Goal: Task Accomplishment & Management: Complete application form

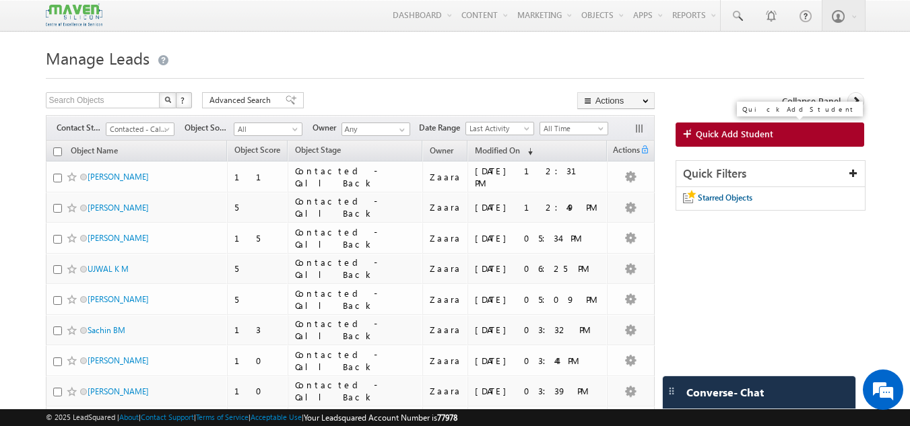
click at [732, 135] on span "Quick Add Student" at bounding box center [734, 134] width 77 height 12
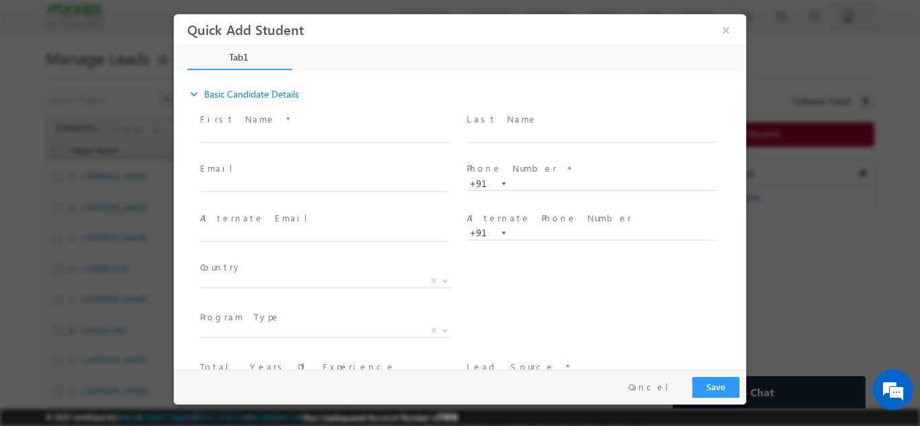
click at [485, 245] on span at bounding box center [591, 245] width 248 height 15
click at [526, 182] on input "text" at bounding box center [591, 183] width 249 height 13
click at [514, 109] on div "Last Name *" at bounding box center [597, 134] width 267 height 50
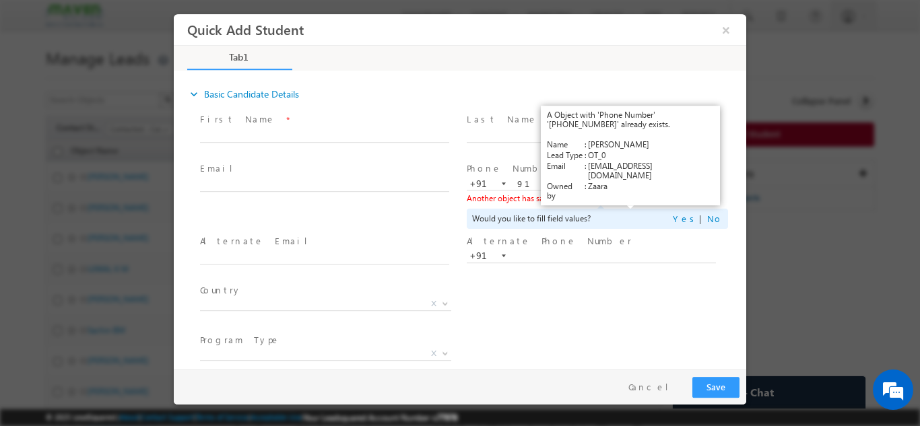
click at [615, 197] on link "View Details" at bounding box center [631, 197] width 42 height 9
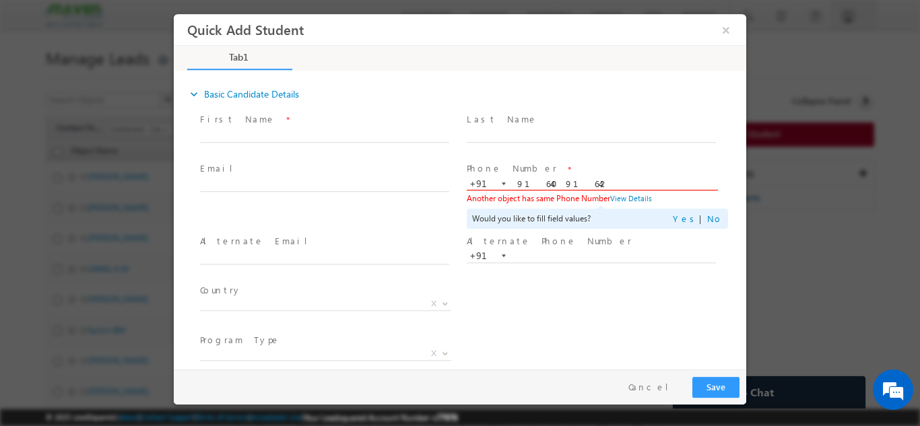
click at [545, 182] on input "9164091642" at bounding box center [591, 183] width 249 height 13
paste input "966693397"
type input "9966693397"
click at [525, 159] on div "Phone Number * +91-9966693397 9966693397 +91 Another object has same Phone Numb…" at bounding box center [597, 195] width 267 height 73
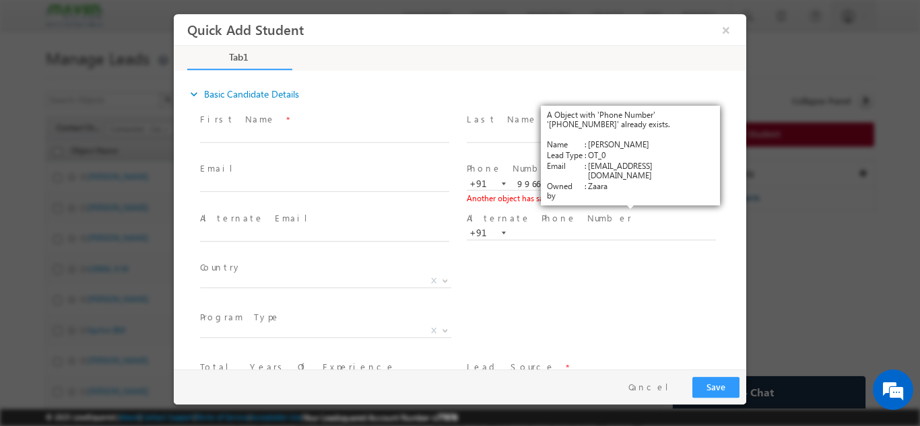
click at [625, 197] on link "View Details" at bounding box center [631, 197] width 42 height 9
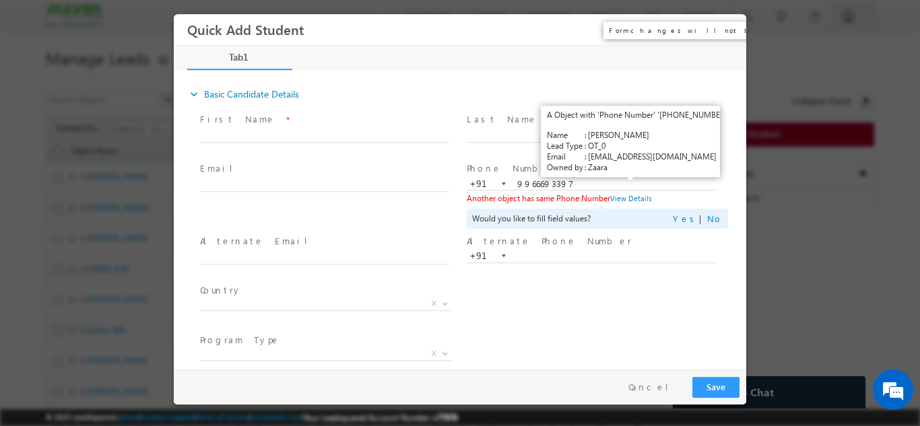
click at [726, 36] on button "×" at bounding box center [725, 29] width 23 height 25
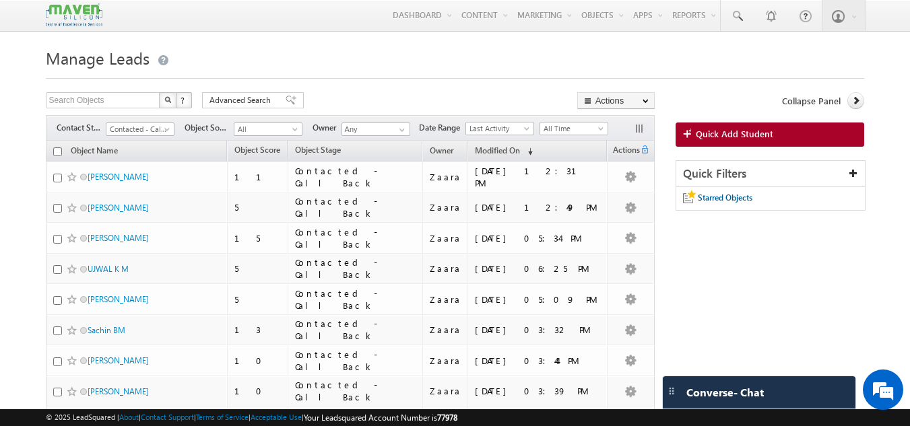
click at [324, 70] on h1 "Manage Leads" at bounding box center [455, 57] width 819 height 26
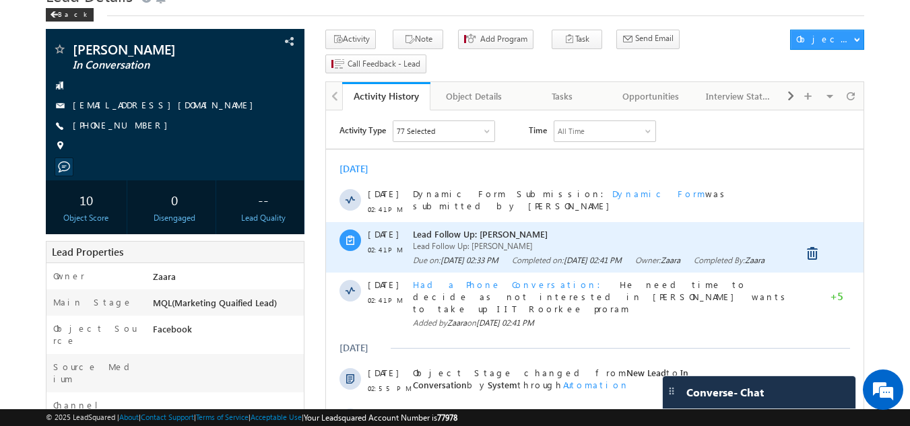
scroll to position [130, 0]
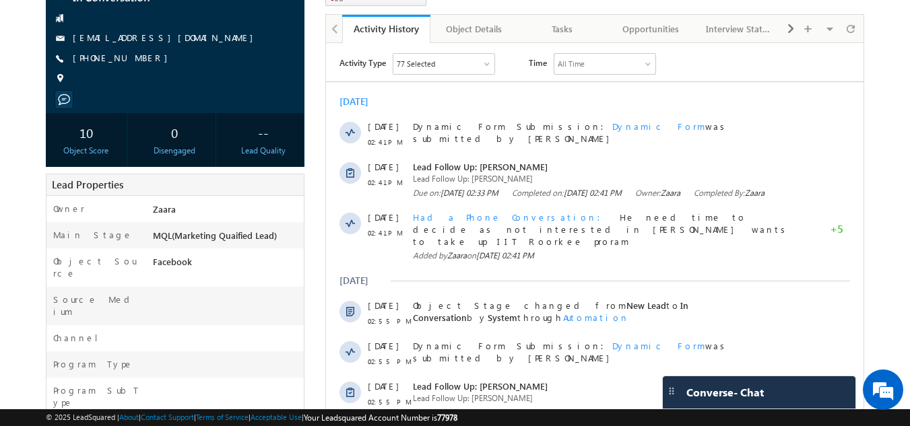
drag, startPoint x: 90, startPoint y: 59, endPoint x: 138, endPoint y: 57, distance: 48.5
click at [138, 57] on span "[PHONE_NUMBER]" at bounding box center [124, 58] width 102 height 13
copy span "-9164091642"
click at [450, 104] on div "[DATE]" at bounding box center [594, 102] width 537 height 12
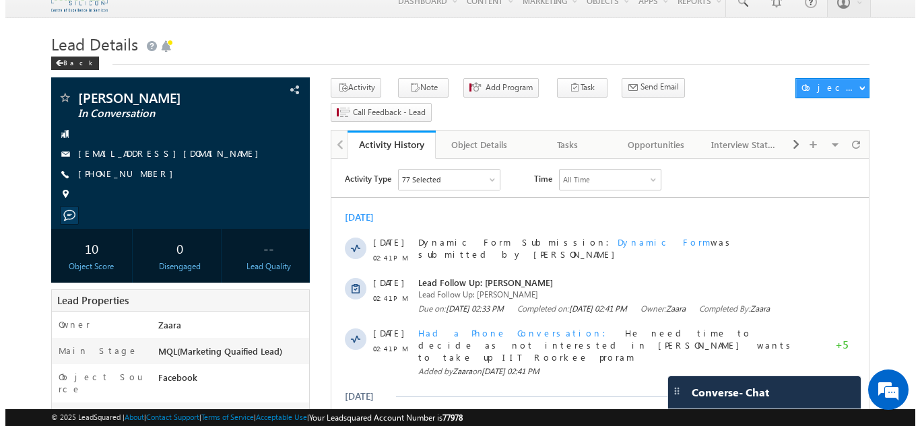
scroll to position [13, 0]
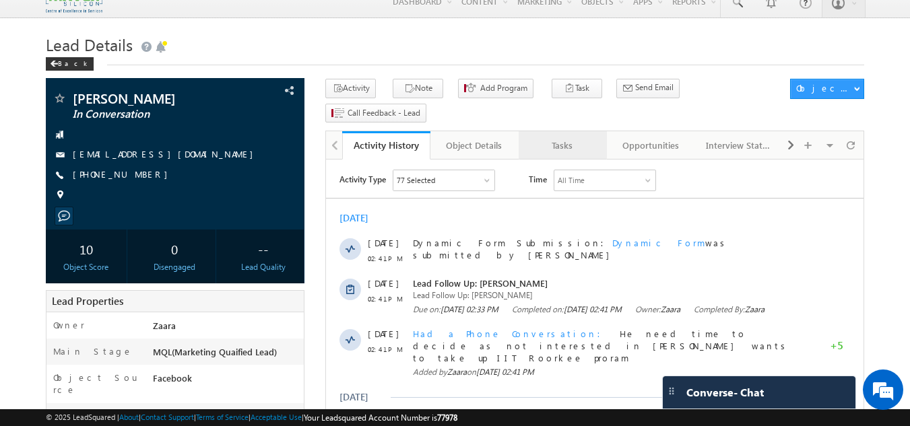
click at [551, 137] on div "Tasks" at bounding box center [561, 145] width 65 height 16
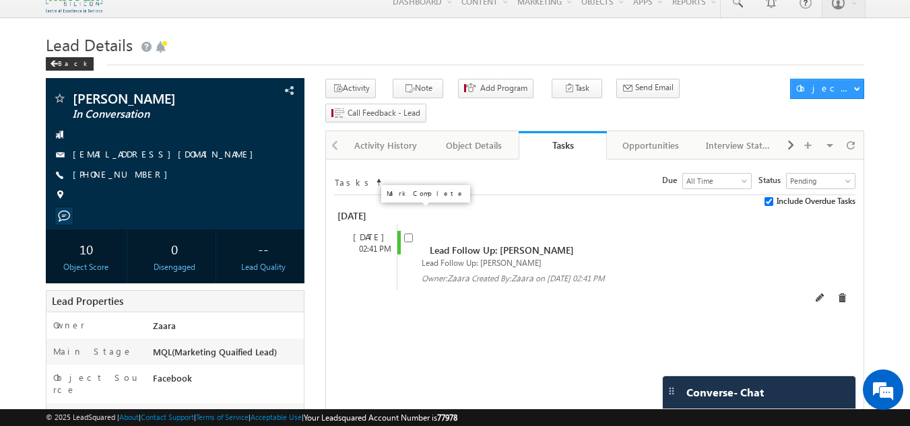
click at [409, 234] on input "checkbox" at bounding box center [408, 238] width 9 height 9
checkbox input "false"
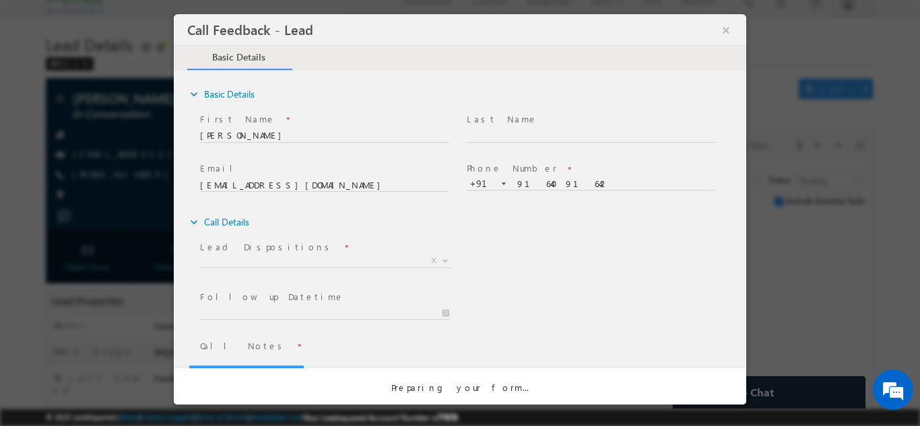
scroll to position [0, 0]
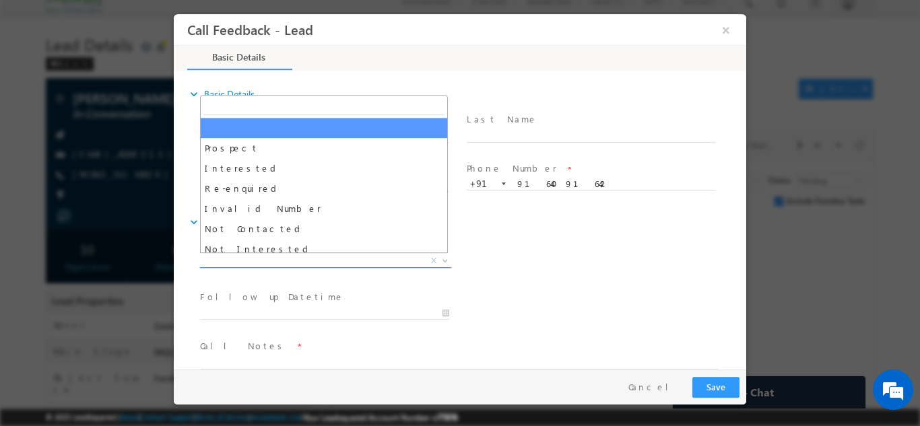
click at [299, 260] on span "X" at bounding box center [325, 260] width 251 height 13
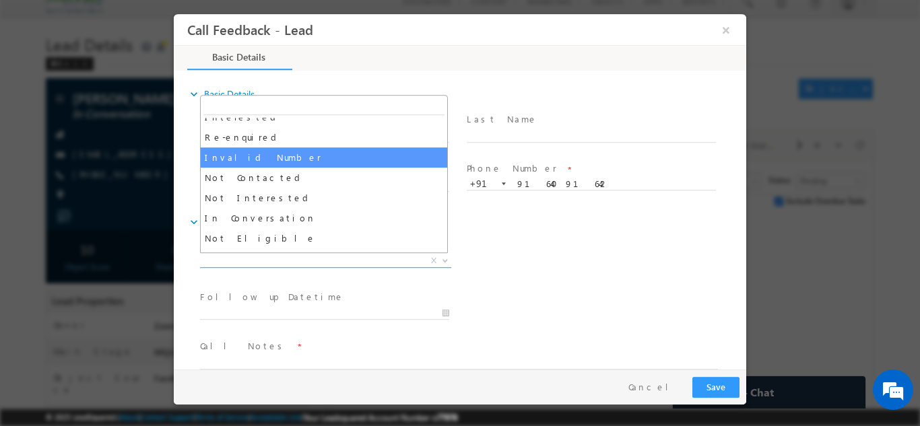
scroll to position [52, 0]
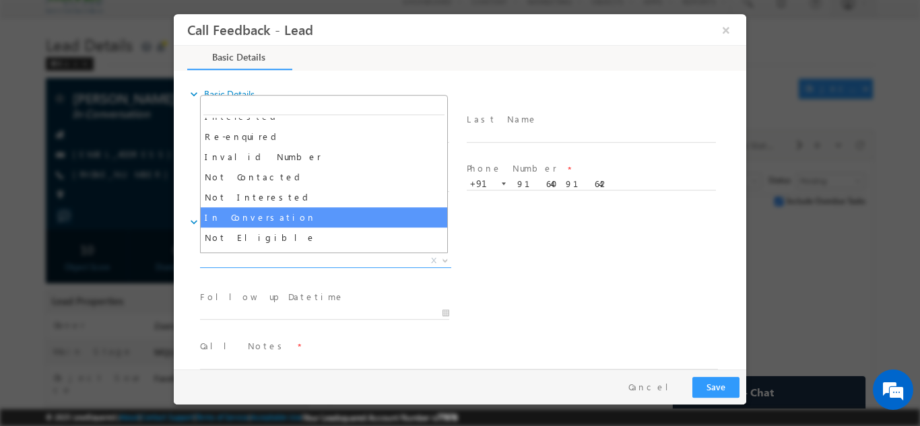
select select "In Conversation"
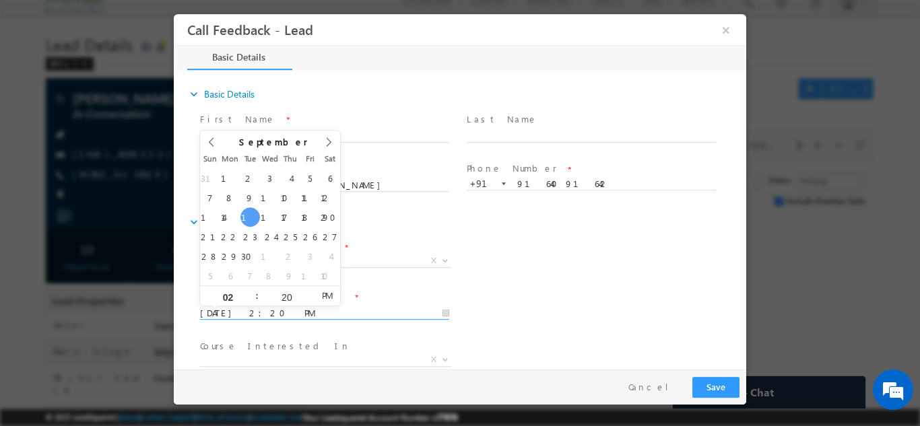
click at [255, 317] on input "16/09/2025 2:20 PM" at bounding box center [324, 312] width 249 height 13
type input "18/09/2025 2:20 PM"
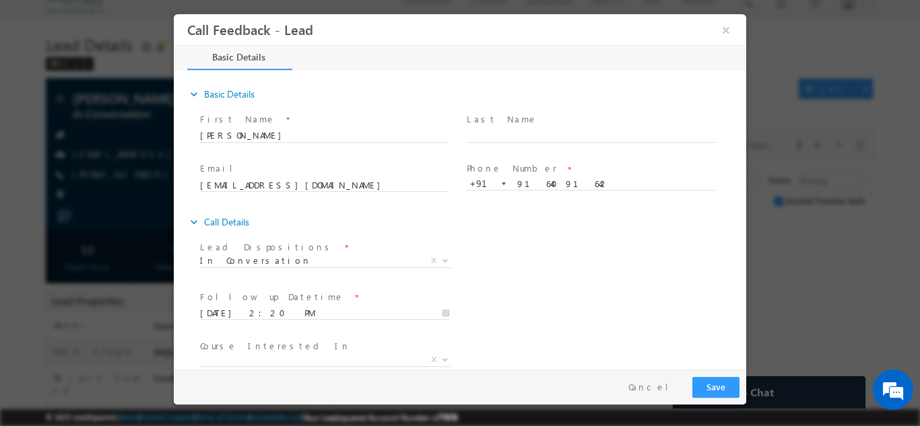
click at [593, 240] on div "Lead Dispositions * Prospect Interested Re-enquired Invalid Number Not Contacte…" at bounding box center [471, 262] width 549 height 50
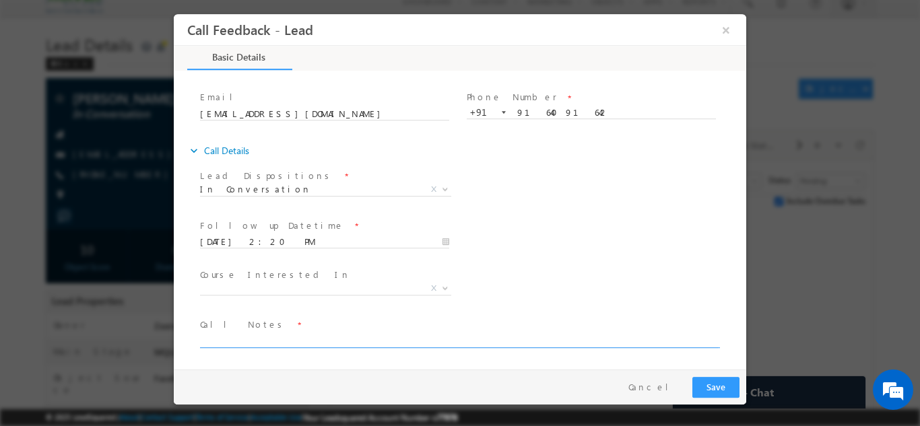
click at [261, 335] on textarea at bounding box center [459, 339] width 518 height 15
click at [503, 345] on textarea "Not interested in Mtech as its for 3 years looking for 1 year Mtech program" at bounding box center [459, 339] width 518 height 15
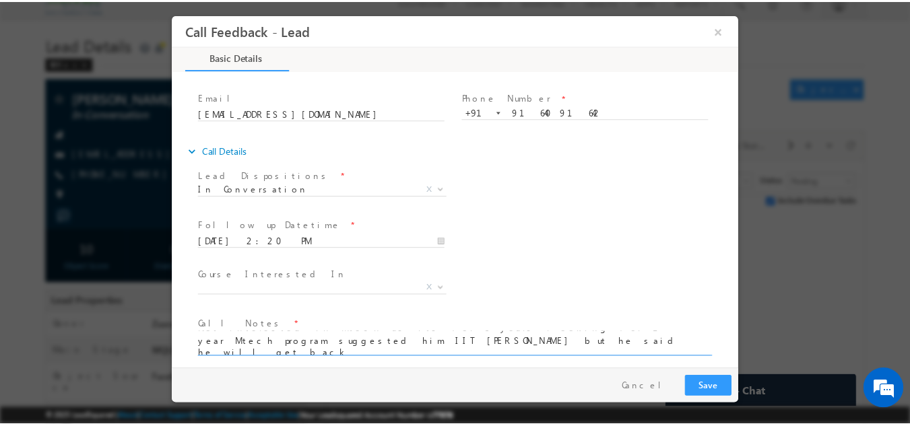
scroll to position [3, 0]
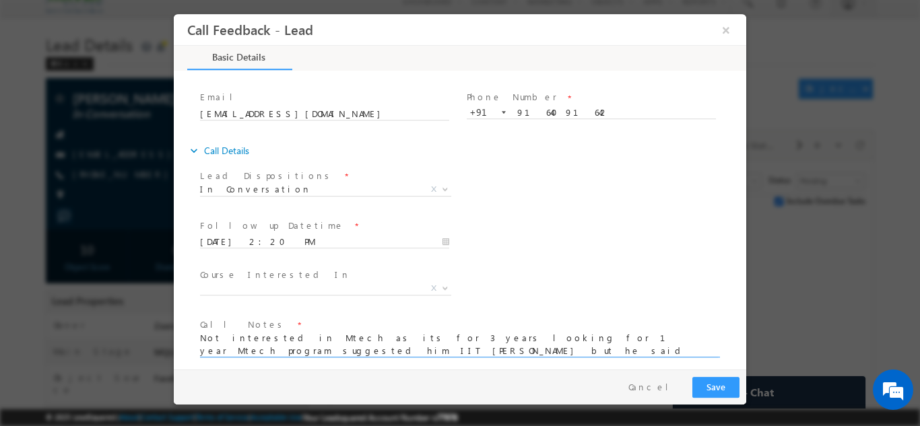
type textarea "Not interested in Mtech as its for 3 years looking for 1 year Mtech program sug…"
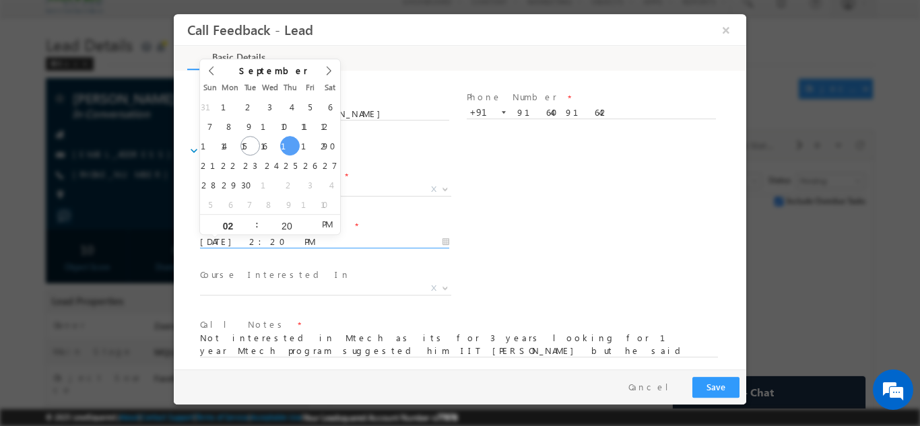
click at [240, 240] on input "18/09/2025 2:20 PM" at bounding box center [324, 241] width 249 height 13
type input "23/09/2025 2:20 PM"
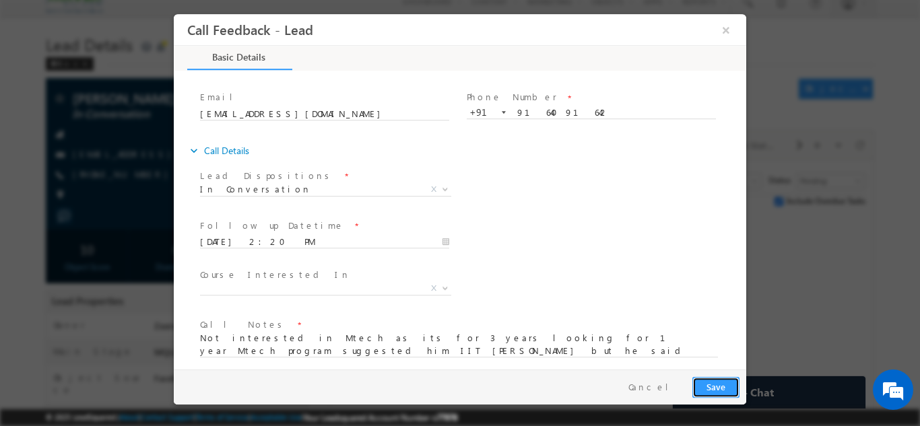
click at [712, 386] on button "Save" at bounding box center [715, 386] width 47 height 21
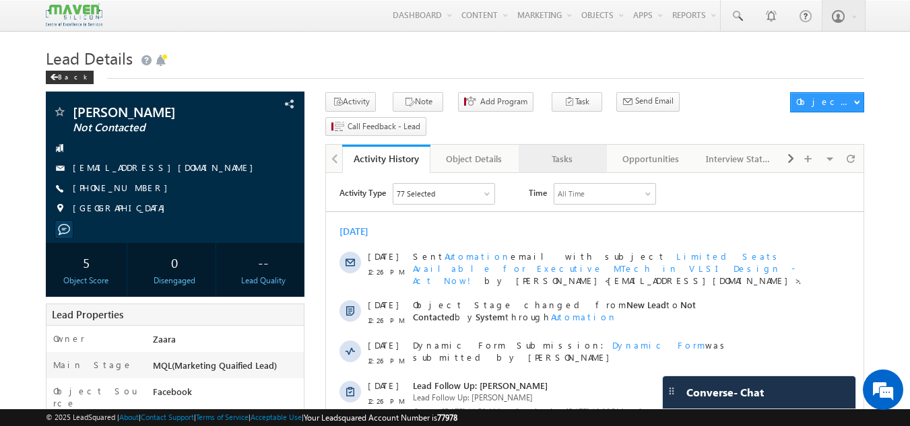
click at [589, 151] on div "Tasks" at bounding box center [561, 159] width 65 height 16
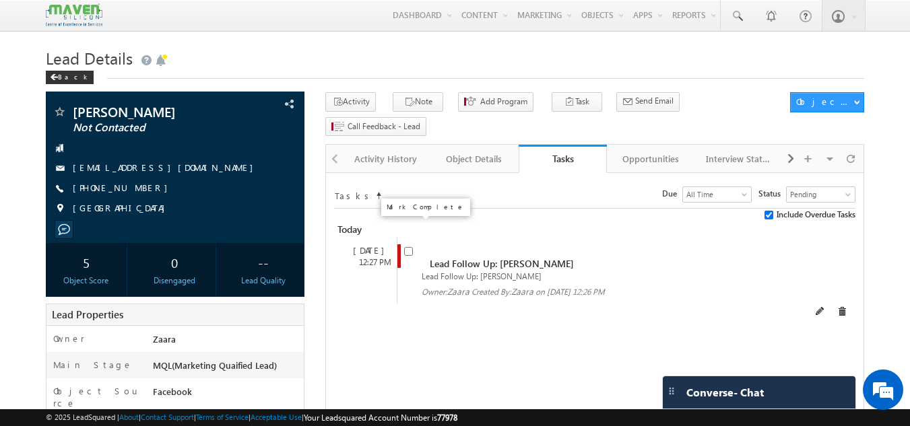
click at [411, 247] on input "checkbox" at bounding box center [408, 251] width 9 height 9
checkbox input "false"
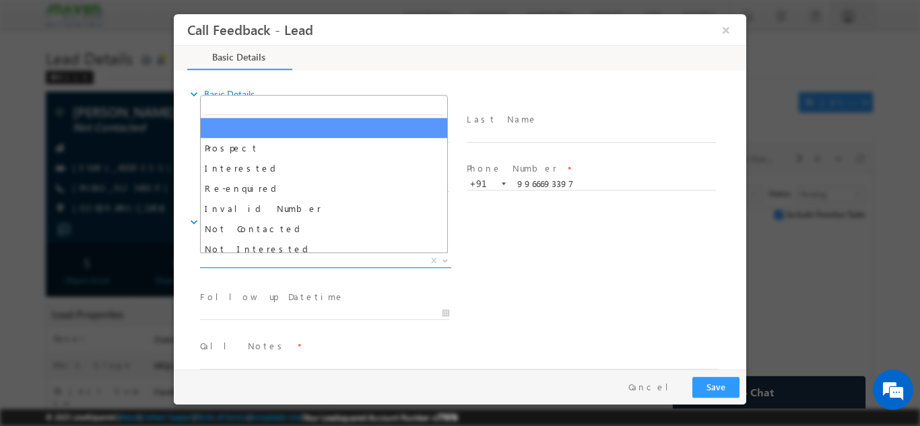
click at [277, 260] on span "X" at bounding box center [325, 260] width 251 height 13
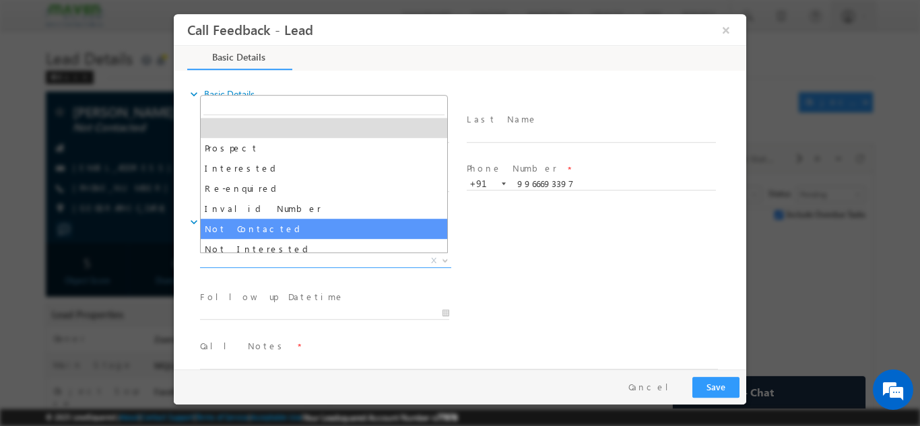
select select "Not Contacted"
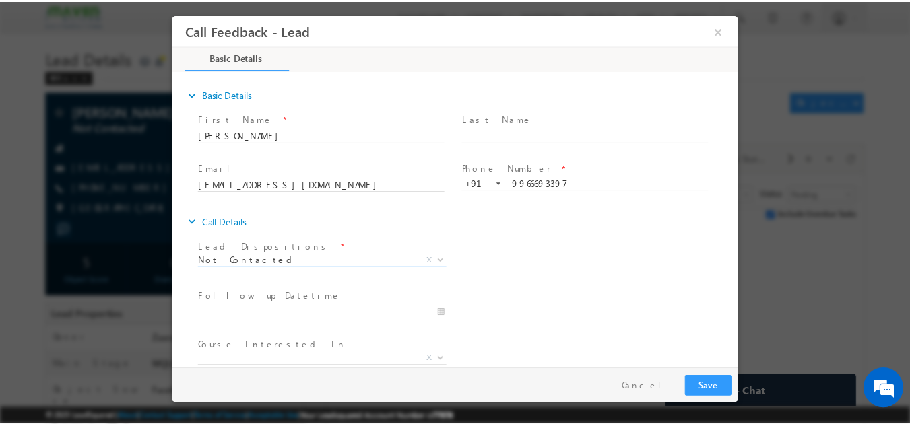
scroll to position [71, 0]
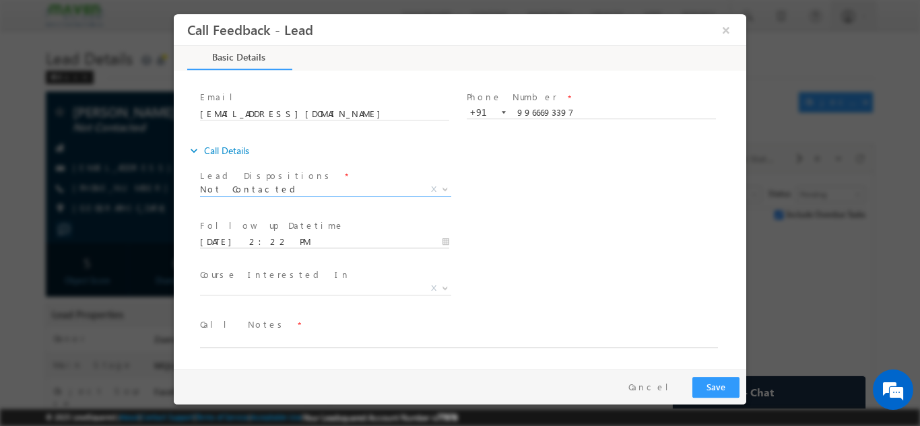
click at [247, 242] on input "16/09/2025 2:22 PM" at bounding box center [324, 241] width 249 height 13
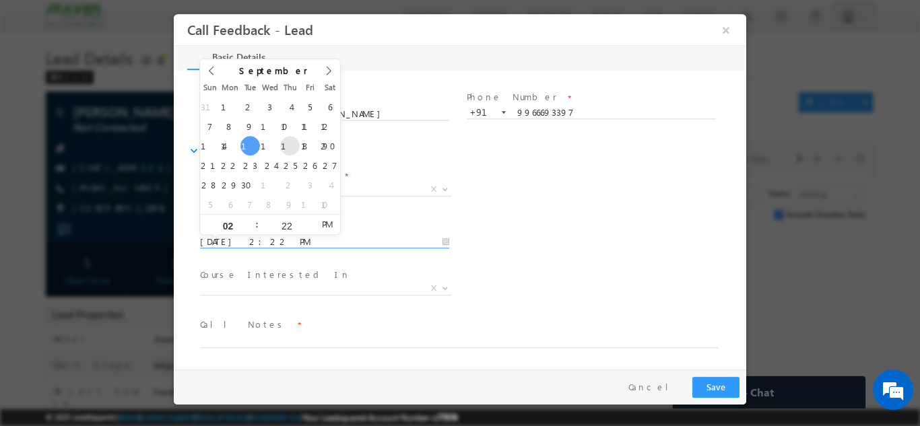
type input "18/09/2025 2:22 PM"
click at [556, 226] on div "Follow up Datetime * 18/09/2025 2:22 PM Program Type * Long Term Short Term X" at bounding box center [471, 240] width 549 height 50
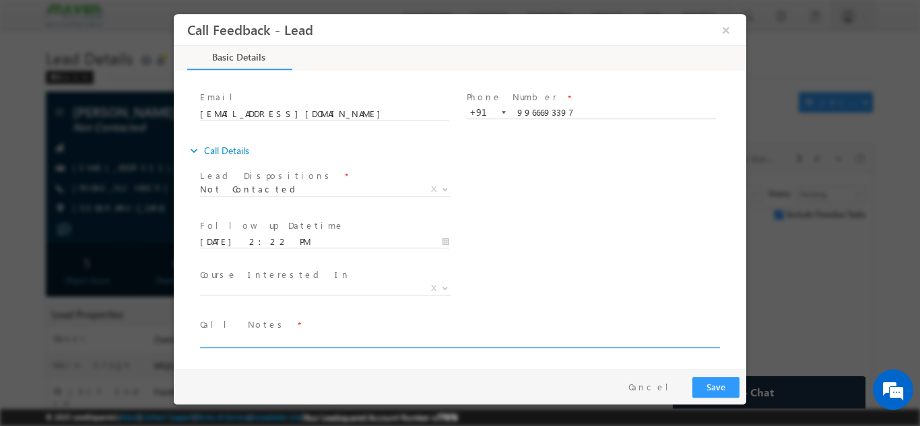
click at [266, 337] on textarea at bounding box center [459, 339] width 518 height 15
type textarea "NPU"
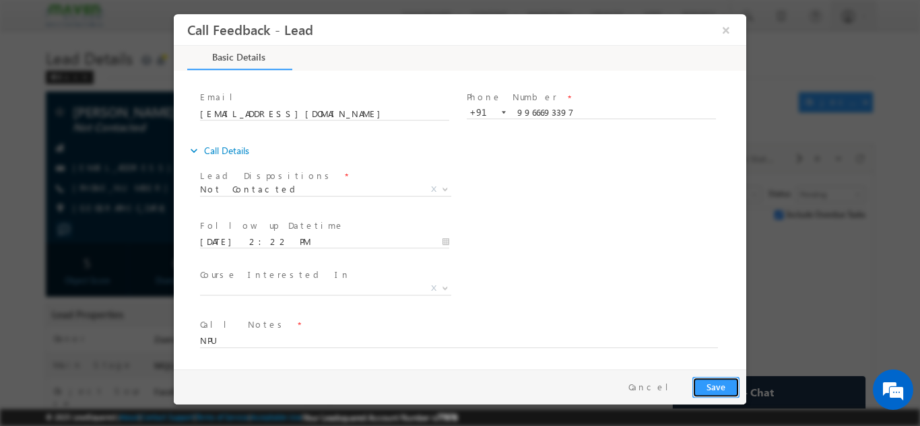
click at [703, 386] on button "Save" at bounding box center [715, 386] width 47 height 21
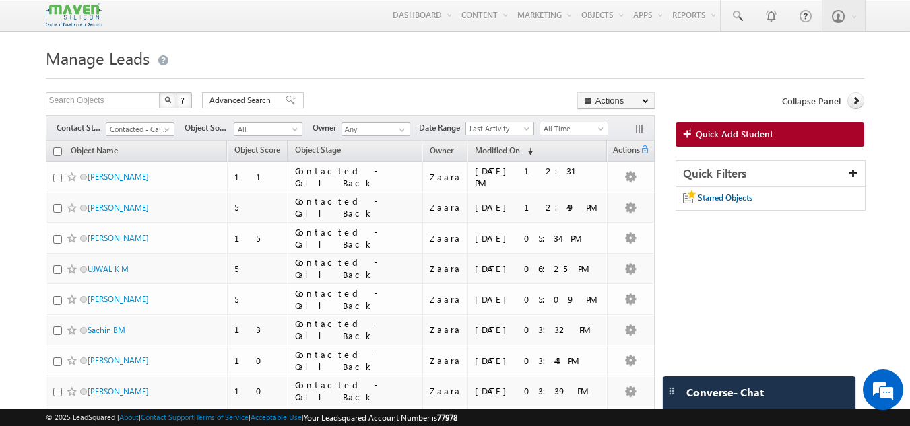
click at [735, 137] on span "Quick Add Student" at bounding box center [734, 134] width 77 height 12
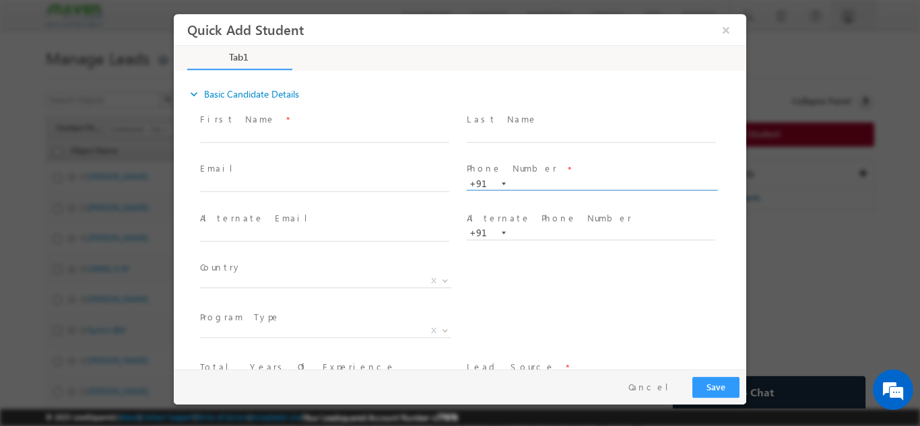
click at [521, 182] on input "text" at bounding box center [591, 183] width 249 height 13
paste input "8838238348"
type input "8838238348"
click at [523, 146] on span at bounding box center [591, 148] width 248 height 15
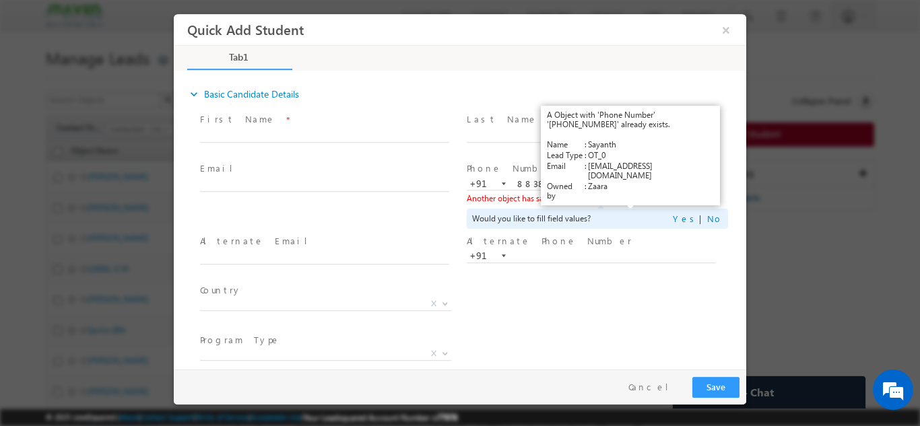
click at [627, 197] on link "View Details" at bounding box center [631, 197] width 42 height 9
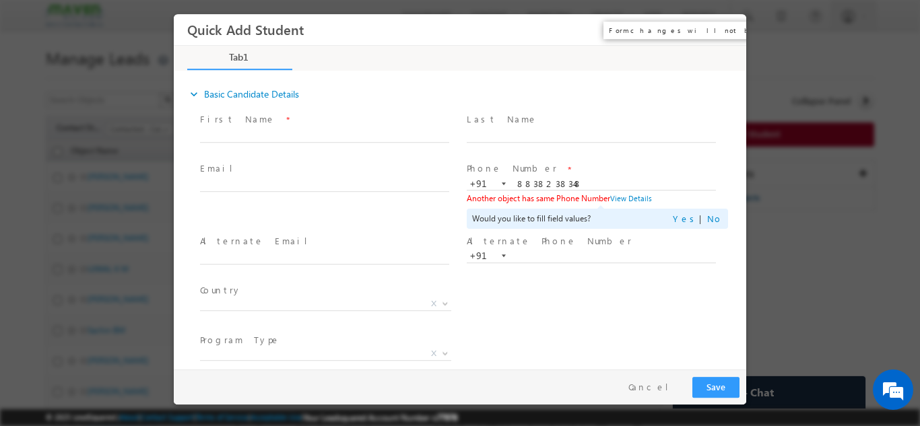
click at [722, 34] on button "×" at bounding box center [725, 29] width 23 height 25
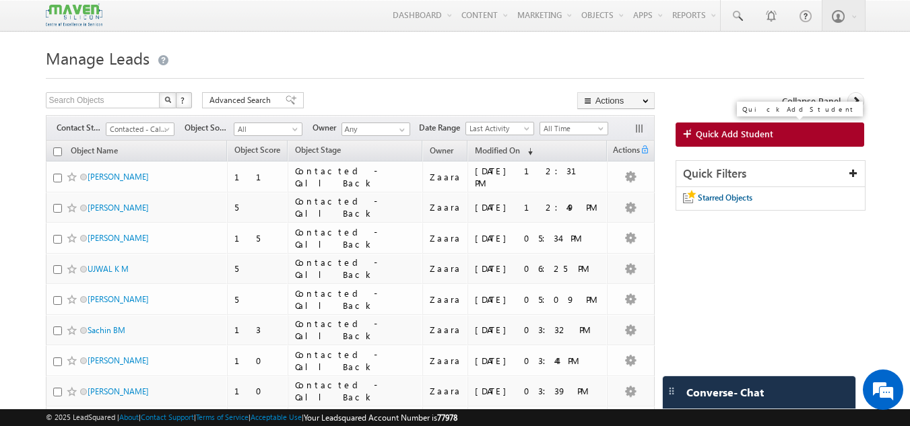
click at [777, 134] on link "Quick Add Student" at bounding box center [769, 135] width 189 height 24
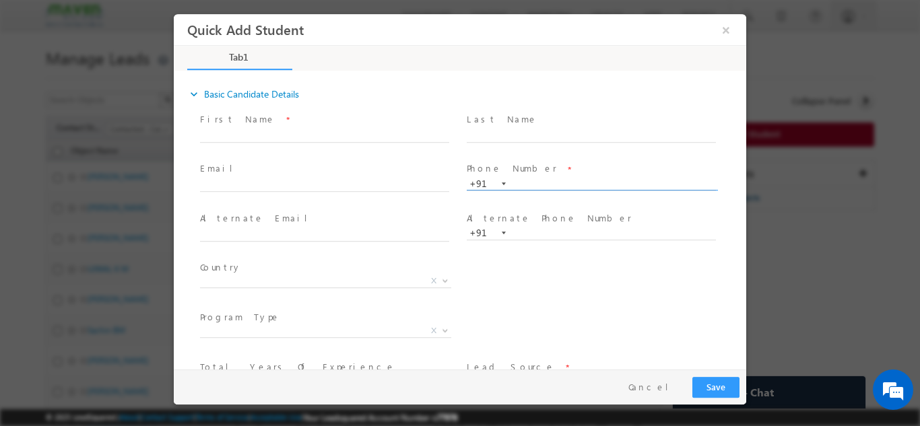
click at [520, 183] on input "text" at bounding box center [591, 183] width 249 height 13
paste input "7624801099"
click at [523, 151] on span at bounding box center [591, 148] width 248 height 15
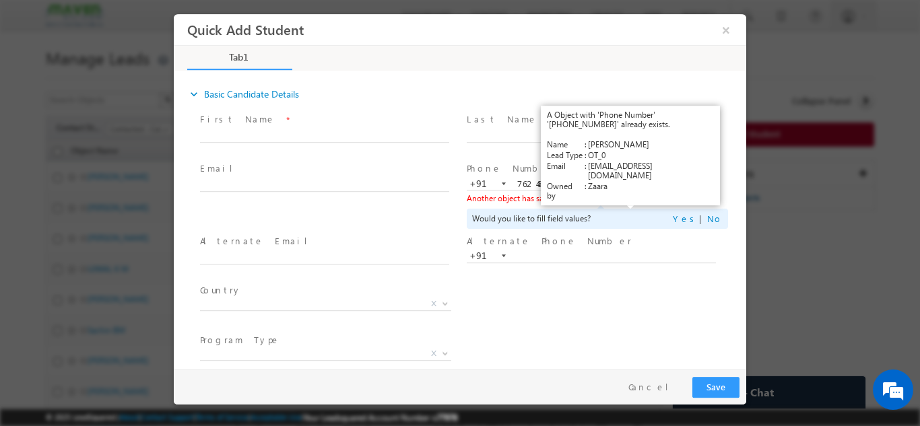
click at [638, 199] on link "View Details" at bounding box center [631, 197] width 42 height 9
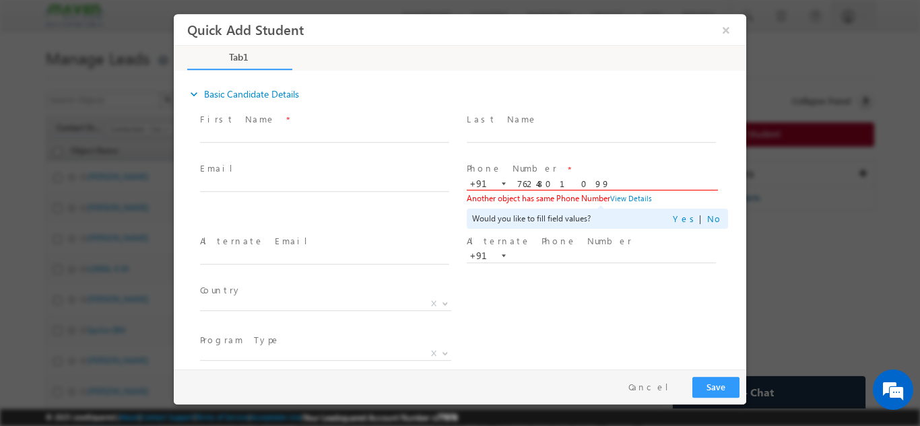
click at [543, 185] on input "7624801099" at bounding box center [591, 183] width 249 height 13
paste input "96409233"
click at [553, 164] on span "Phone Number *" at bounding box center [591, 169] width 248 height 15
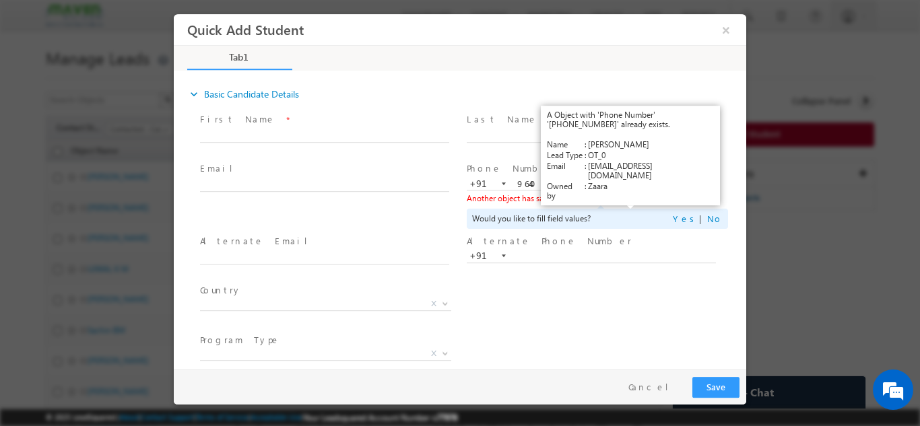
click at [623, 199] on link "View Details" at bounding box center [631, 197] width 42 height 9
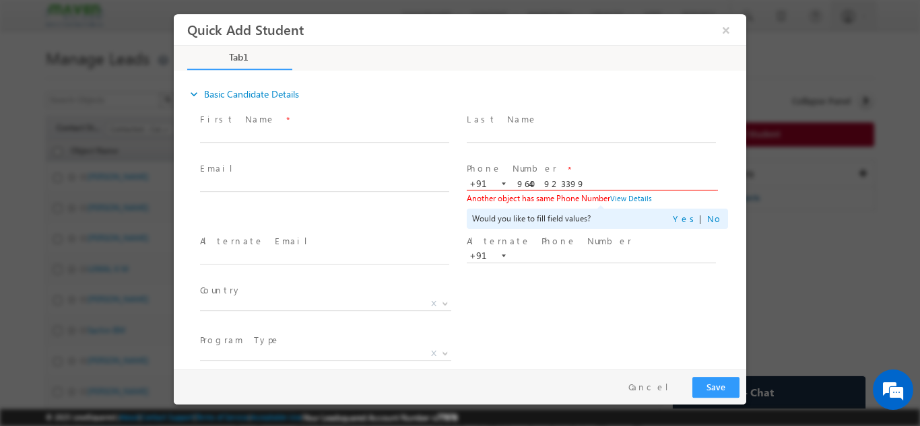
click at [531, 187] on input "9640923399" at bounding box center [591, 183] width 249 height 13
paste input "164091642"
click at [537, 149] on span at bounding box center [591, 148] width 248 height 15
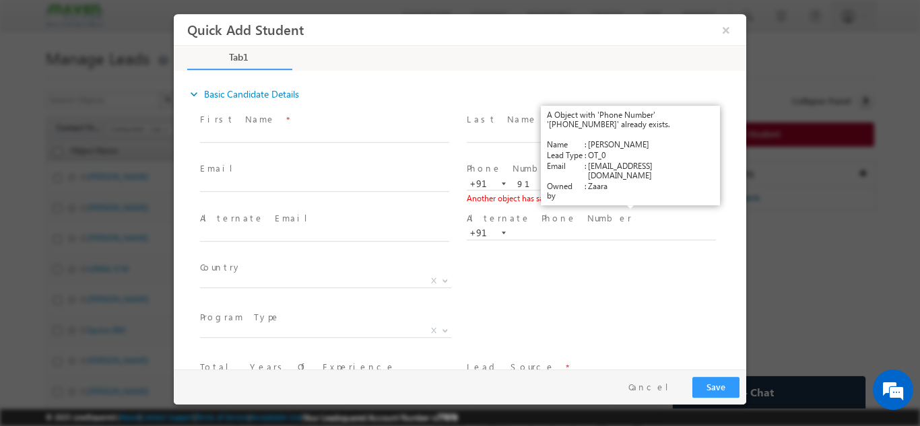
click at [628, 196] on link "View Details" at bounding box center [631, 197] width 42 height 9
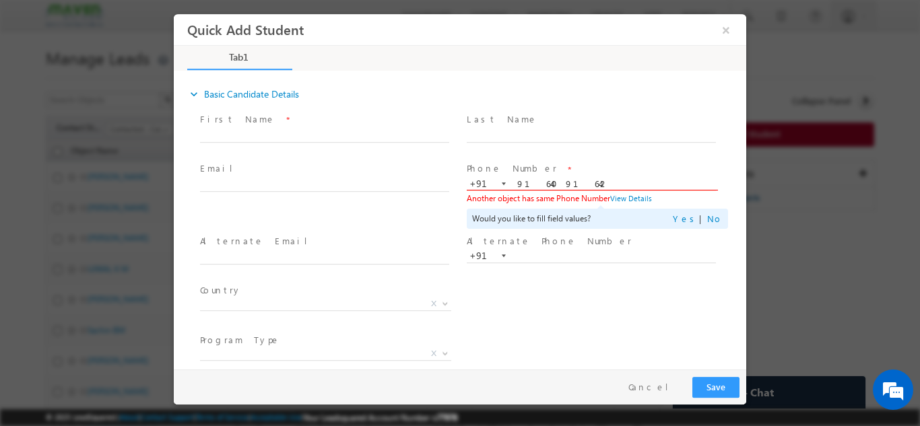
click at [547, 180] on input "9164091642" at bounding box center [591, 183] width 249 height 13
paste input "7396553435"
type input "7396553435"
click at [543, 165] on span "Phone Number *" at bounding box center [591, 169] width 248 height 15
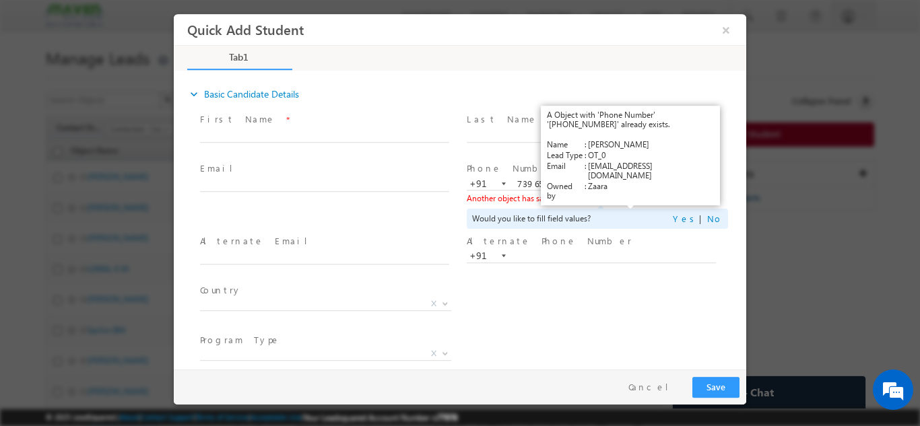
click at [632, 198] on link "View Details" at bounding box center [631, 197] width 42 height 9
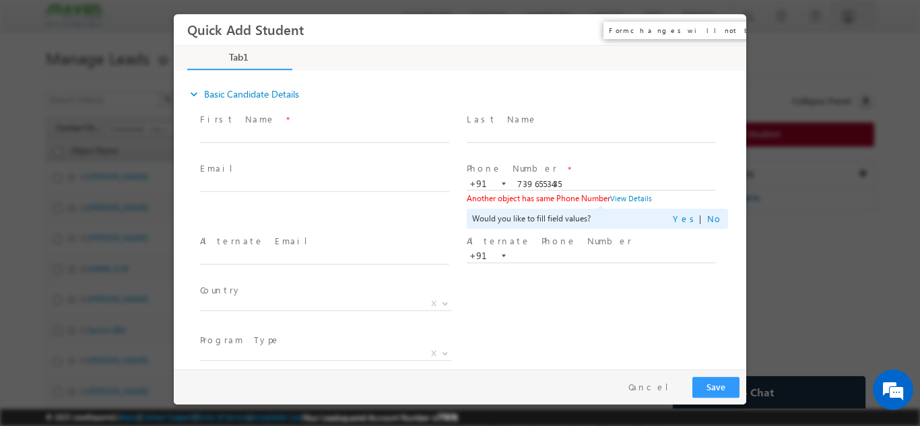
click at [726, 30] on button "×" at bounding box center [725, 29] width 23 height 25
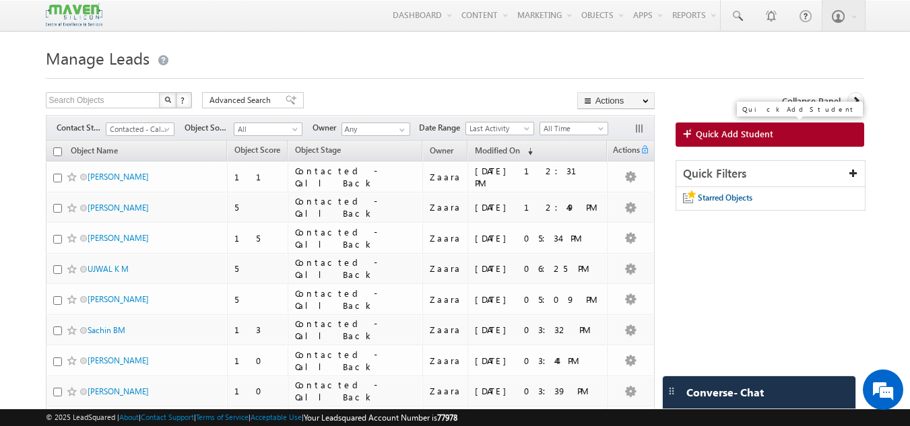
click at [787, 142] on link "Quick Add Student" at bounding box center [769, 135] width 189 height 24
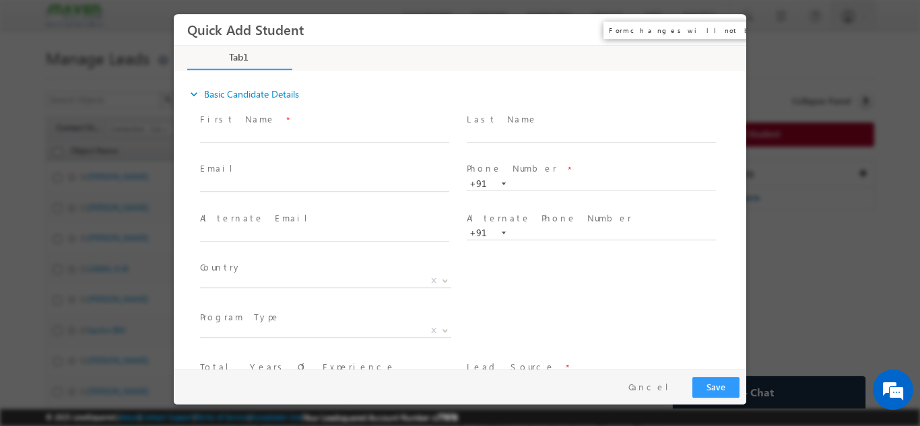
click at [726, 28] on button "×" at bounding box center [725, 29] width 23 height 25
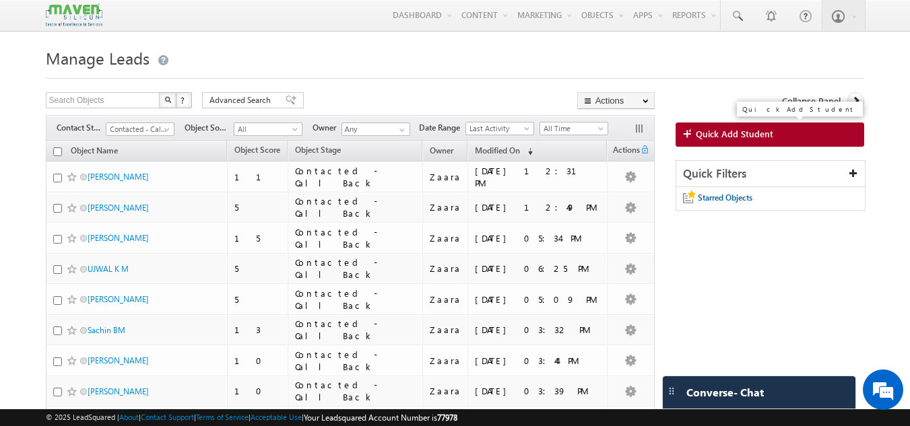
click at [735, 140] on span "Quick Add Student" at bounding box center [734, 134] width 77 height 12
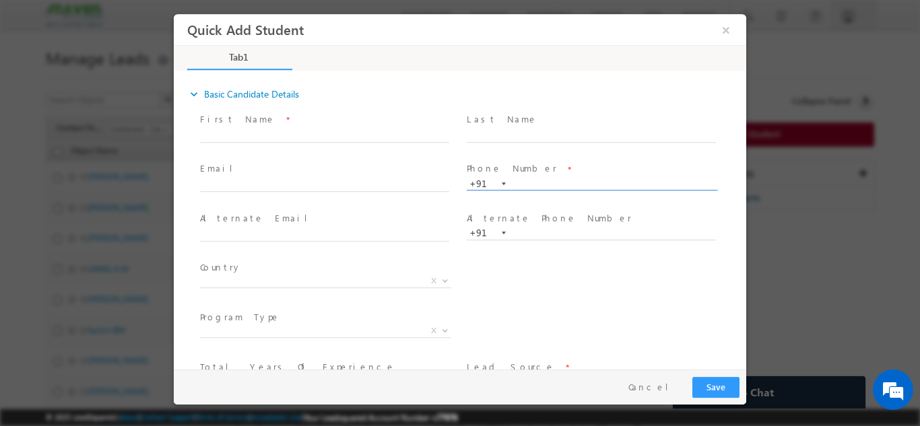
click at [539, 184] on input "text" at bounding box center [591, 183] width 249 height 13
type input "9629039474"
click at [537, 151] on span at bounding box center [591, 148] width 248 height 15
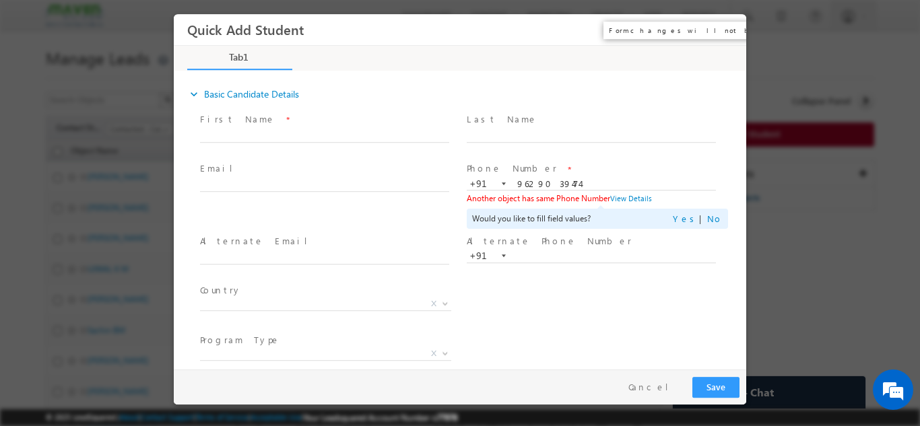
click at [724, 25] on button "×" at bounding box center [725, 29] width 23 height 25
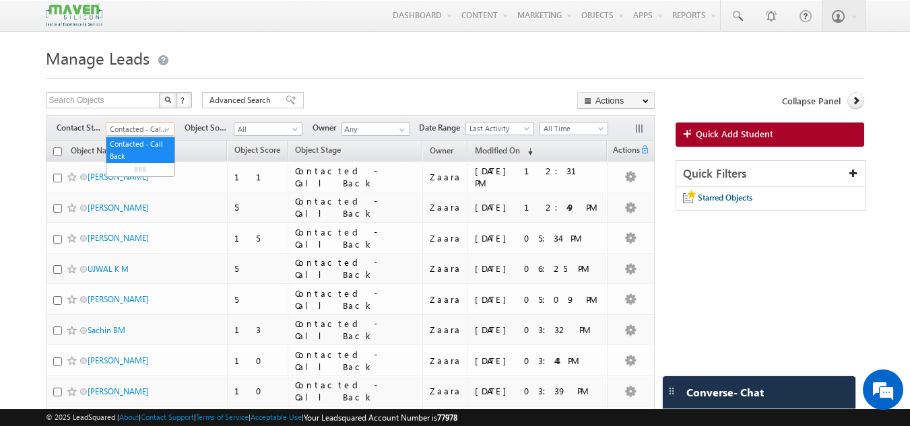
click at [151, 127] on span "Contacted - Call Back" at bounding box center [138, 129] width 64 height 12
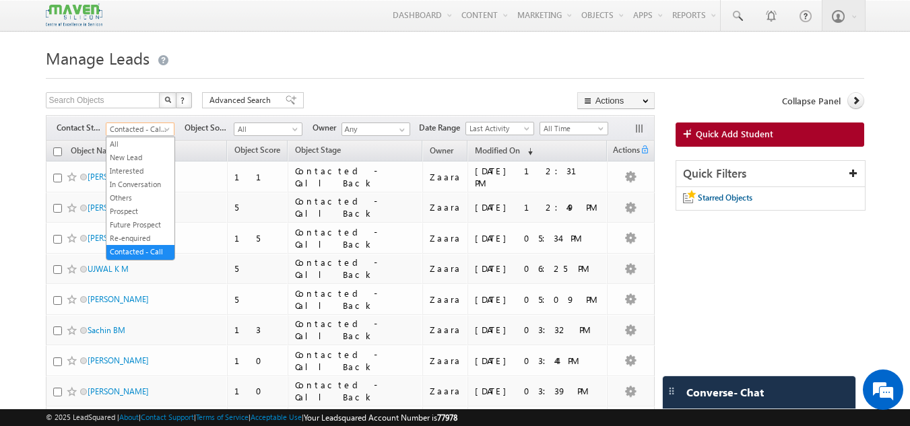
scroll to position [10, 0]
click at [147, 153] on link "New Lead" at bounding box center [140, 147] width 68 height 12
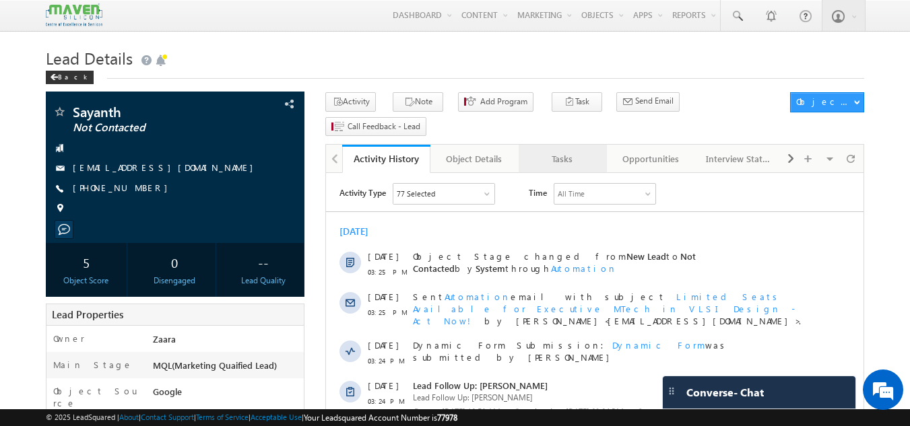
click at [551, 145] on link "Tasks" at bounding box center [562, 159] width 88 height 28
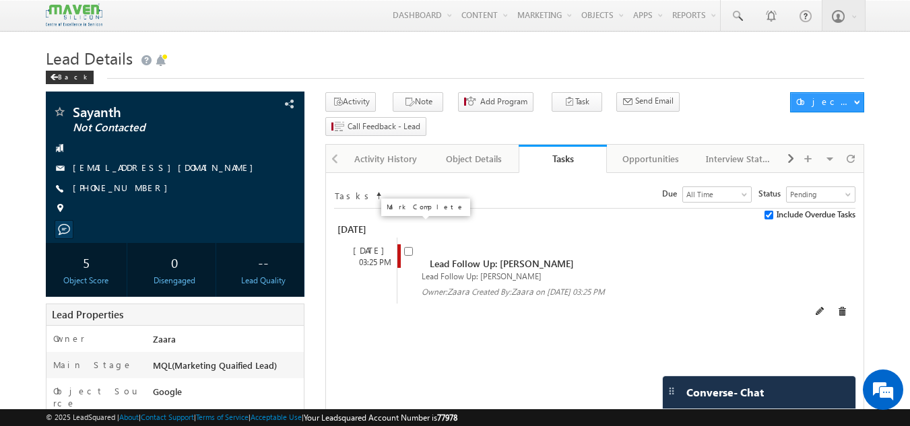
click at [407, 247] on input "checkbox" at bounding box center [408, 251] width 9 height 9
checkbox input "false"
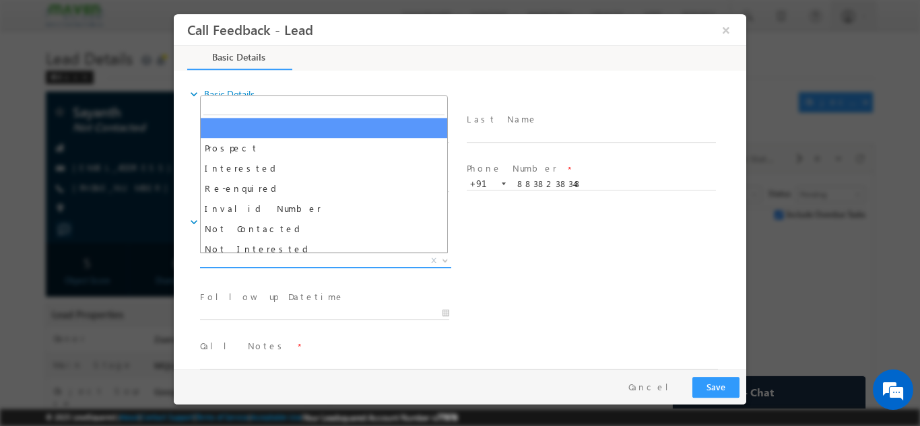
click at [283, 261] on span "X" at bounding box center [325, 260] width 251 height 13
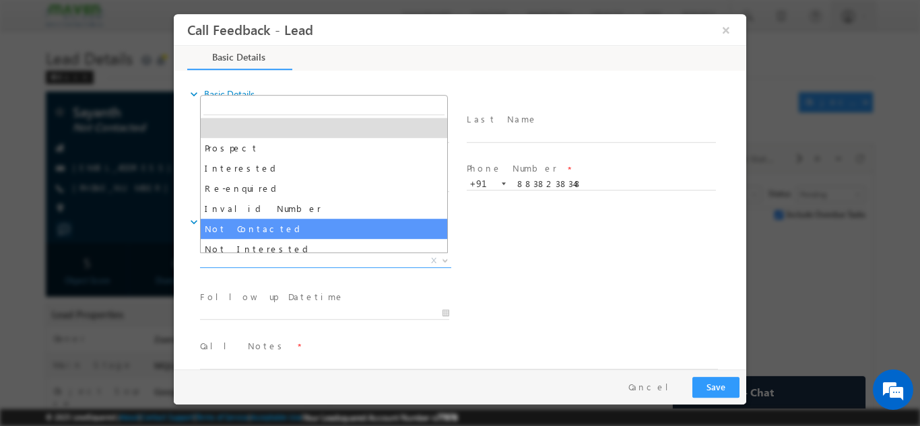
select select "Not Contacted"
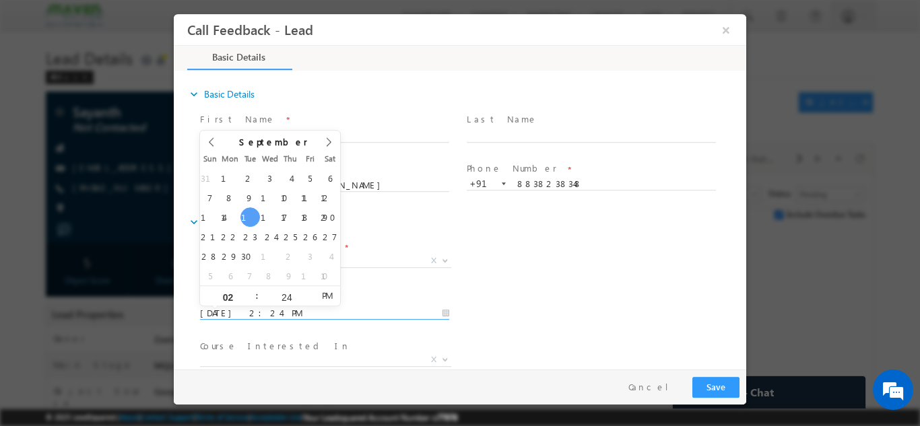
click at [277, 314] on input "16/09/2025 2:24 PM" at bounding box center [324, 312] width 249 height 13
type input "18/09/2025 2:24 PM"
click at [497, 273] on div "Lead Dispositions * Prospect Interested Re-enquired Invalid Number Not Contacte…" at bounding box center [471, 262] width 549 height 50
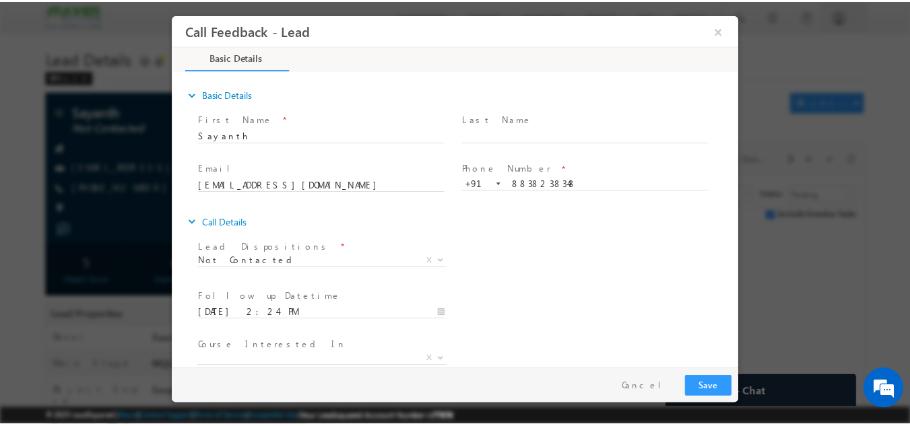
scroll to position [71, 0]
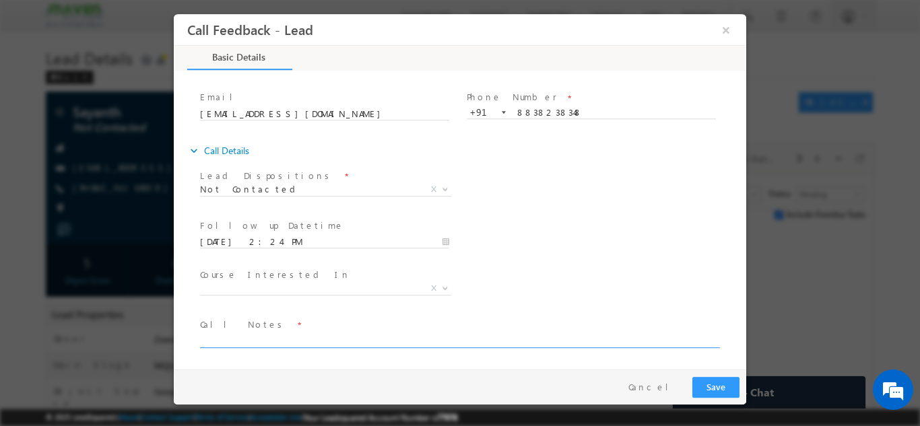
click at [444, 336] on textarea at bounding box center [459, 339] width 518 height 15
type textarea "NPU"
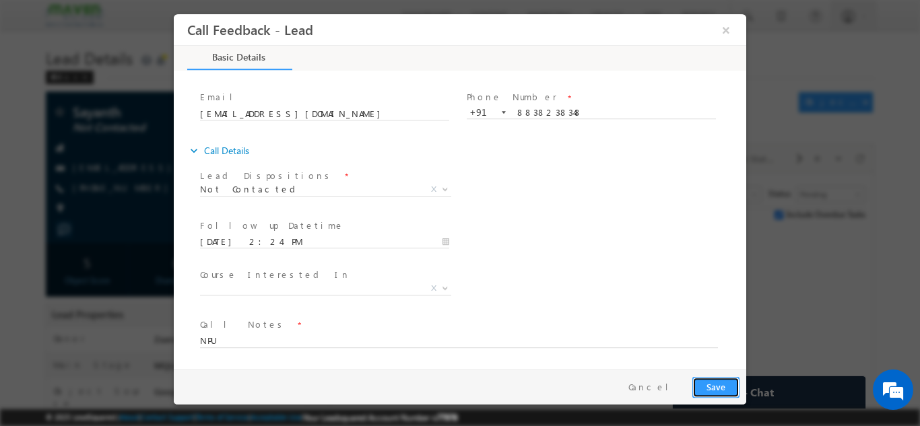
click at [705, 395] on button "Save" at bounding box center [715, 386] width 47 height 21
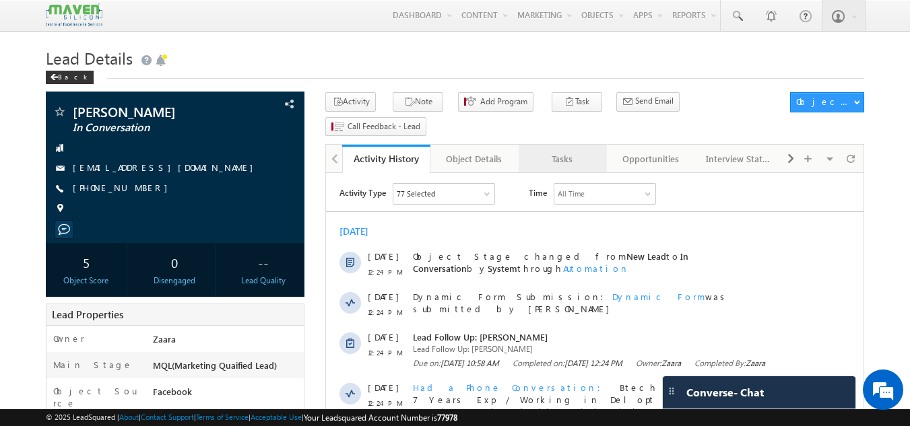
click at [554, 145] on link "Tasks" at bounding box center [562, 159] width 88 height 28
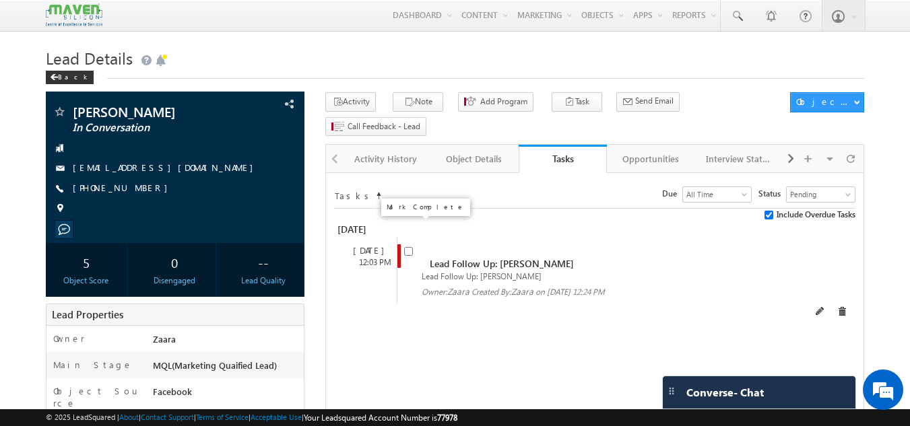
click at [411, 247] on input "checkbox" at bounding box center [408, 251] width 9 height 9
checkbox input "false"
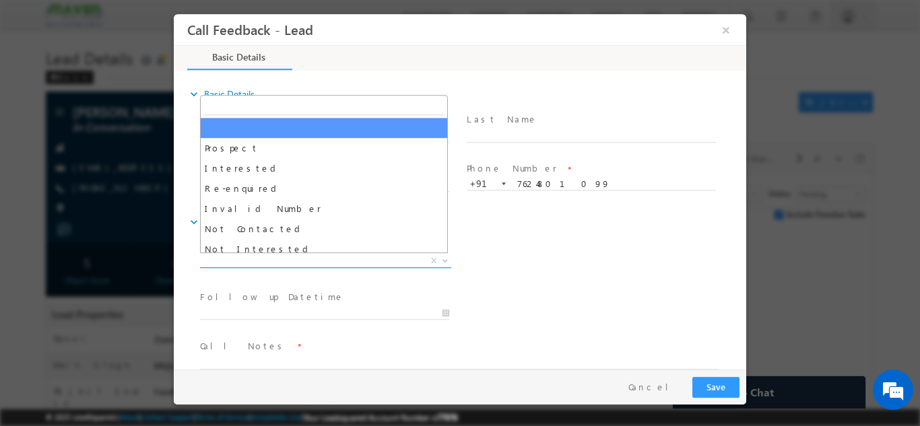
click at [288, 260] on span "X" at bounding box center [325, 260] width 251 height 13
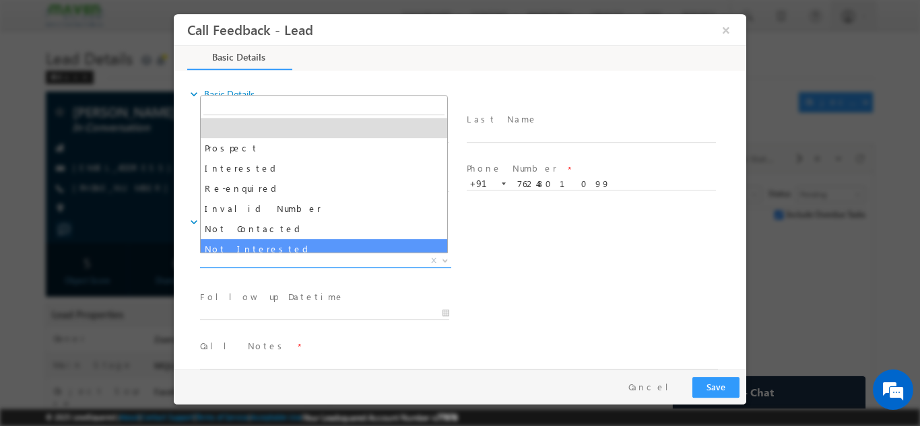
select select "Not Interested"
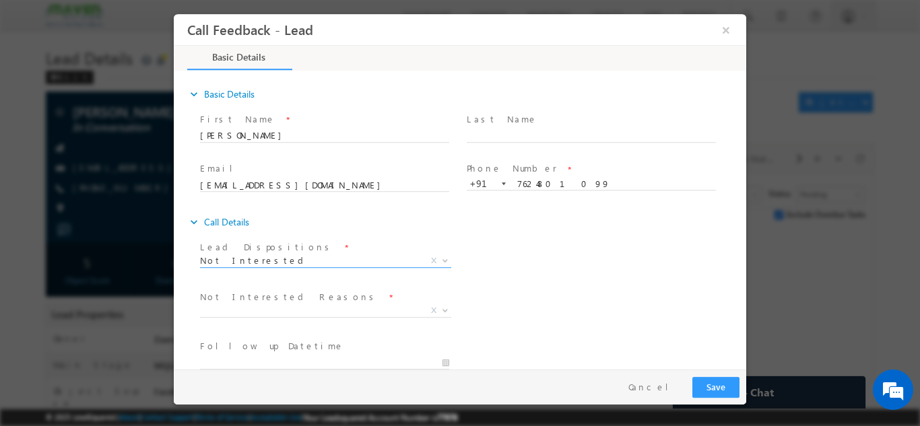
scroll to position [121, 0]
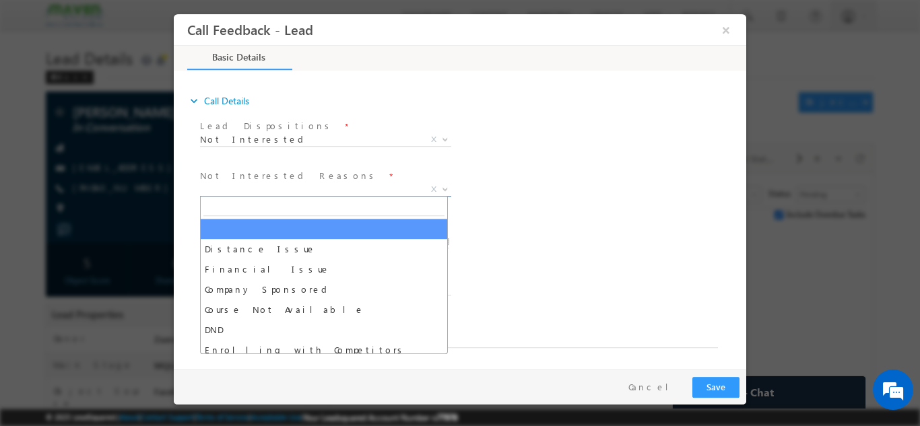
click at [269, 184] on span "X" at bounding box center [325, 188] width 251 height 13
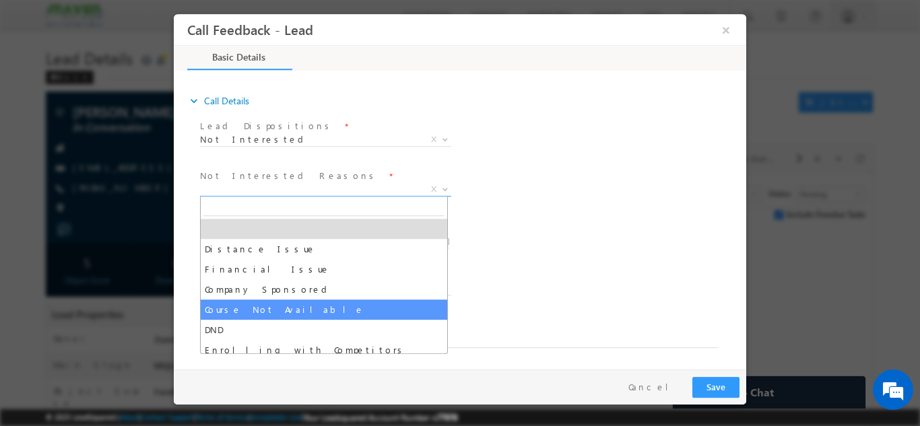
scroll to position [27, 0]
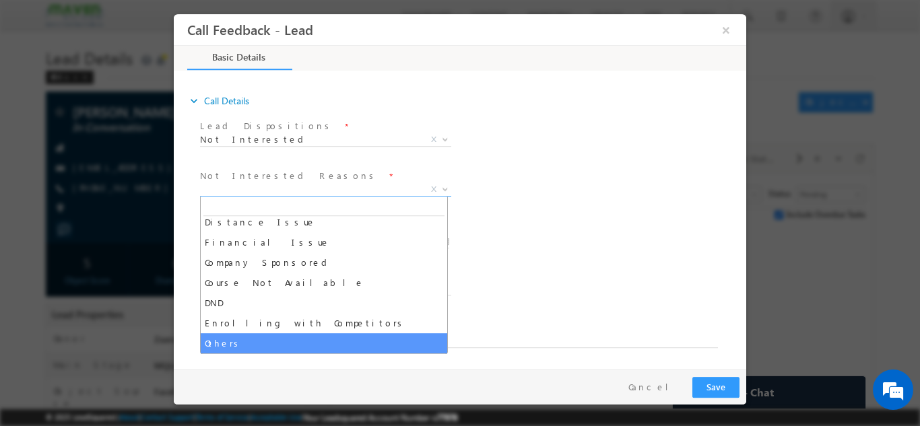
select select "Others"
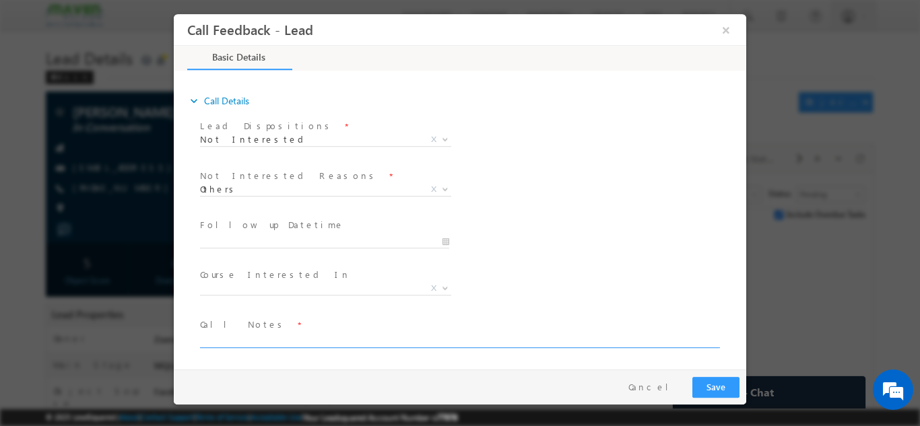
click at [280, 343] on textarea at bounding box center [459, 339] width 518 height 15
type textarea "He has dropped the plan of joining not looking for any program"
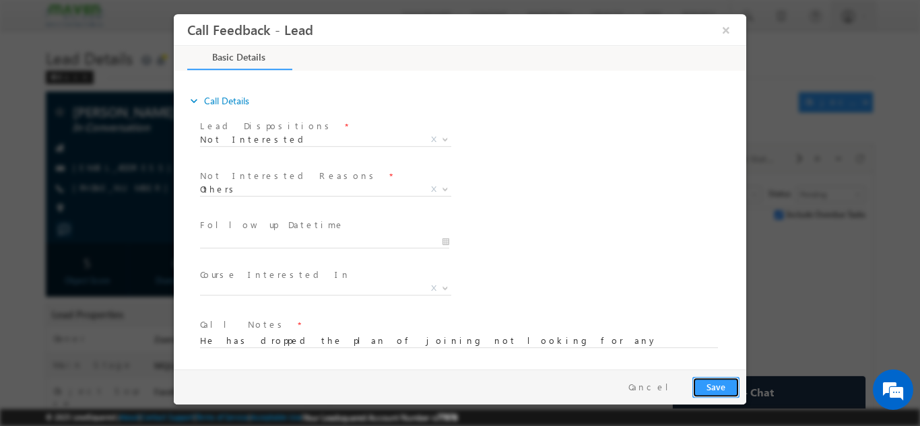
click at [706, 395] on button "Save" at bounding box center [715, 386] width 47 height 21
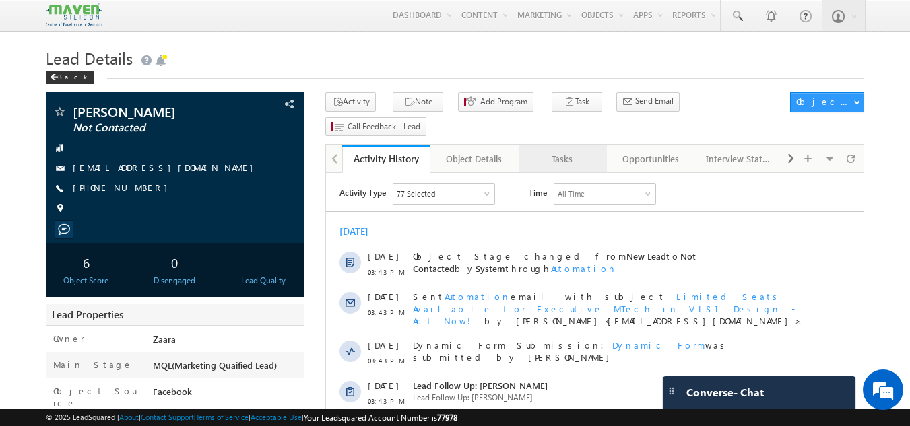
click at [562, 145] on link "Tasks" at bounding box center [562, 159] width 88 height 28
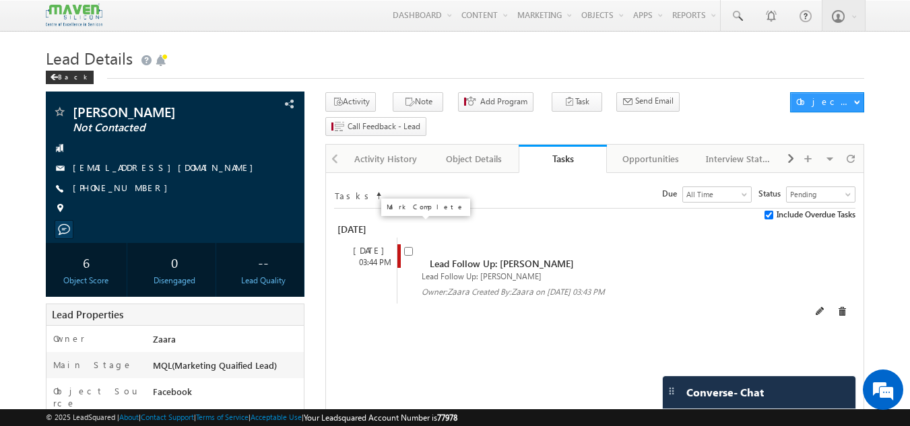
click at [408, 247] on input "checkbox" at bounding box center [408, 251] width 9 height 9
checkbox input "false"
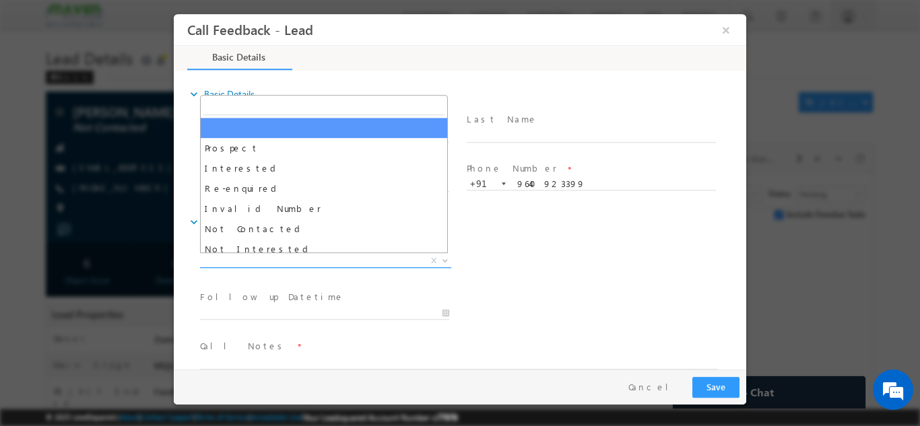
click at [288, 259] on span "X" at bounding box center [325, 260] width 251 height 13
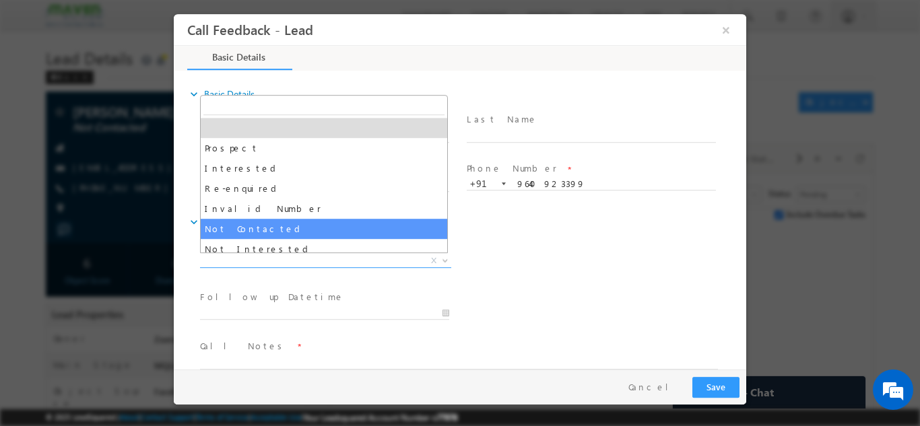
select select "Not Contacted"
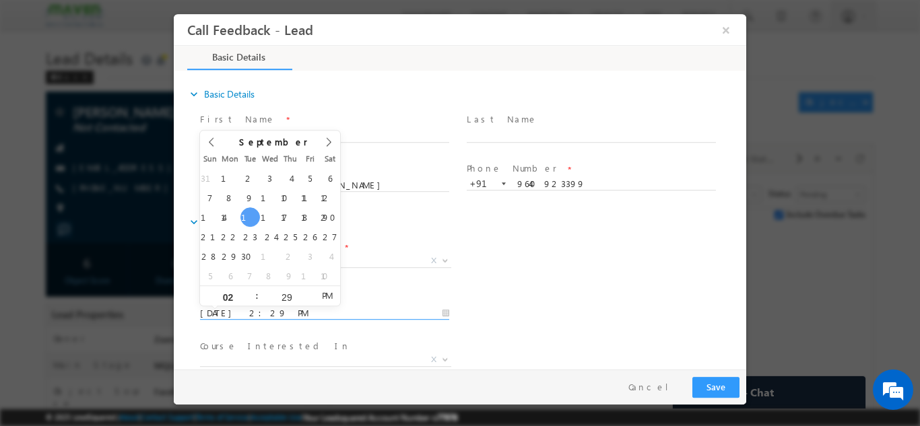
click at [257, 310] on input "[DATE] 2:29 PM" at bounding box center [324, 312] width 249 height 13
type input "[DATE] 2:29 PM"
click at [519, 229] on div "expand_more Call Details" at bounding box center [466, 221] width 559 height 24
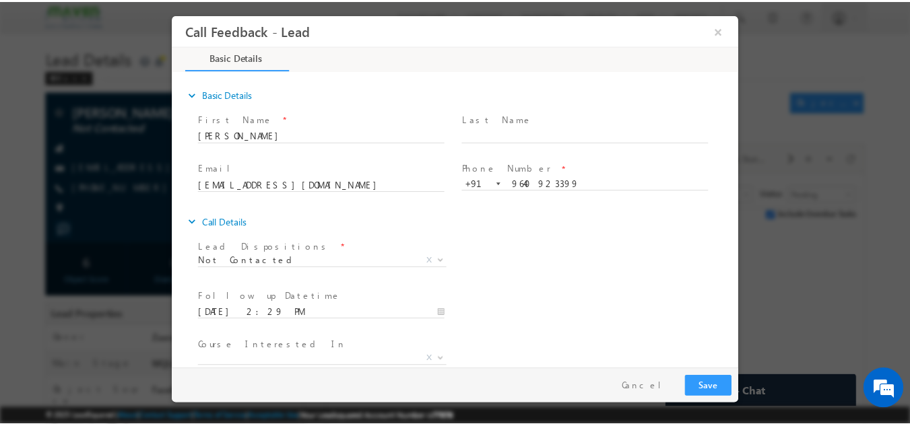
scroll to position [71, 0]
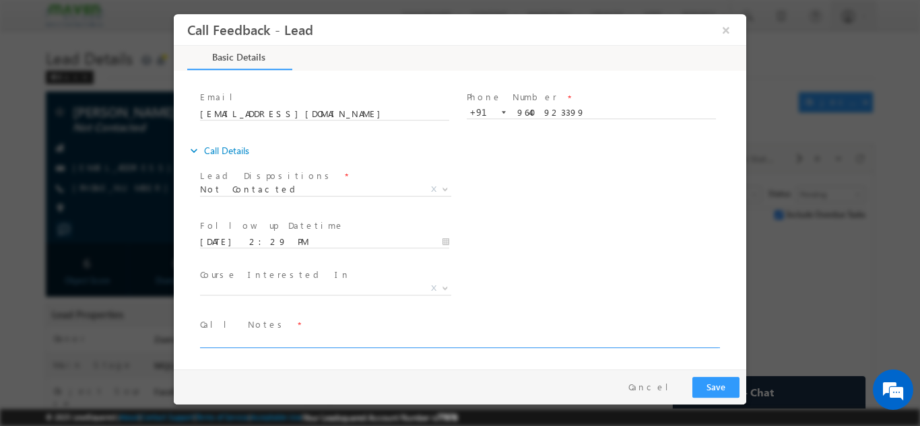
click at [327, 345] on textarea at bounding box center [459, 339] width 518 height 15
type textarea "NPU"
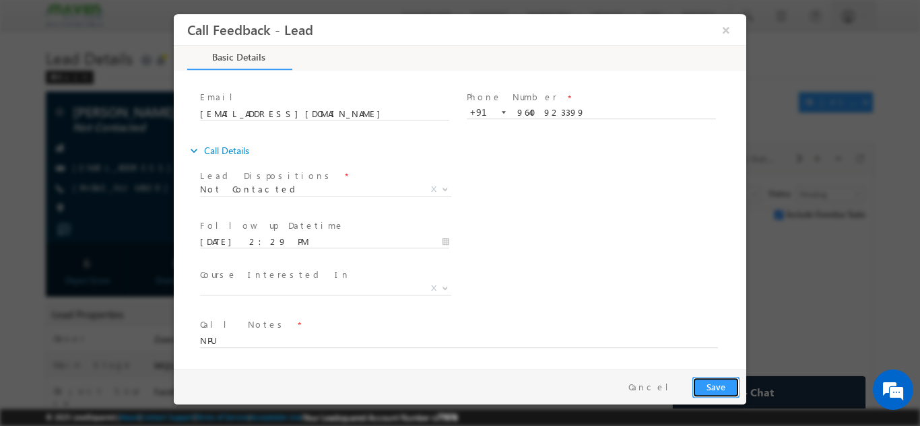
click at [718, 388] on button "Save" at bounding box center [715, 386] width 47 height 21
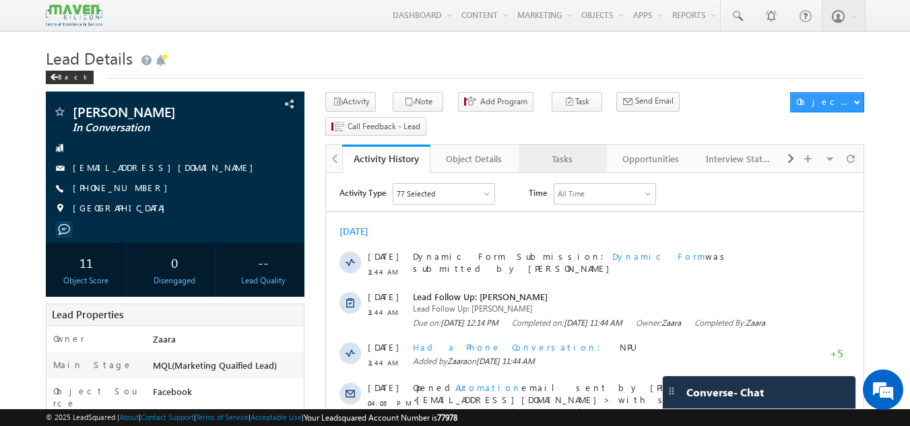
click at [564, 151] on div "Tasks" at bounding box center [561, 159] width 65 height 16
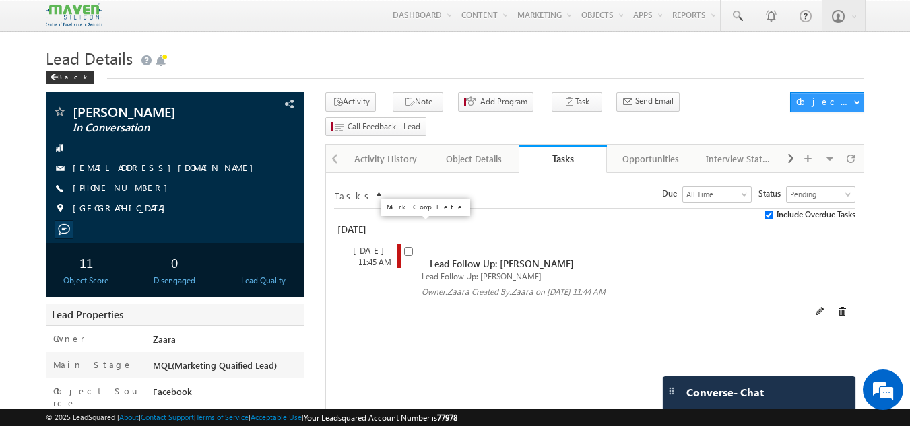
click at [409, 247] on input "checkbox" at bounding box center [408, 251] width 9 height 9
checkbox input "false"
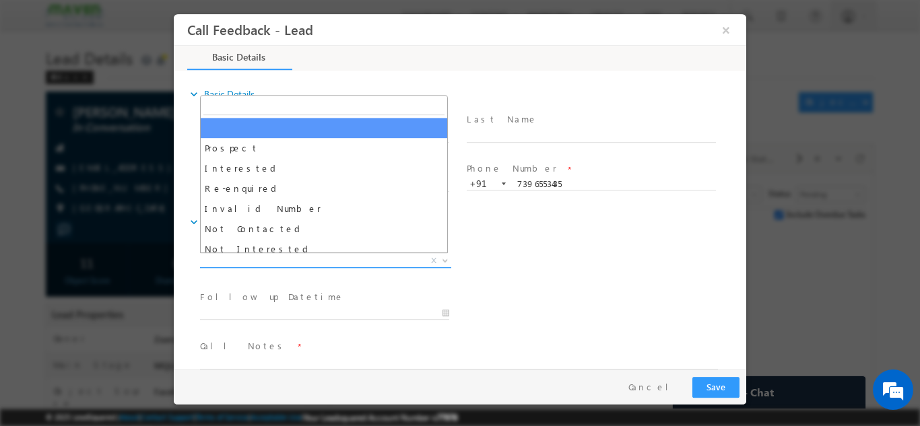
click at [273, 259] on span "X" at bounding box center [325, 260] width 251 height 13
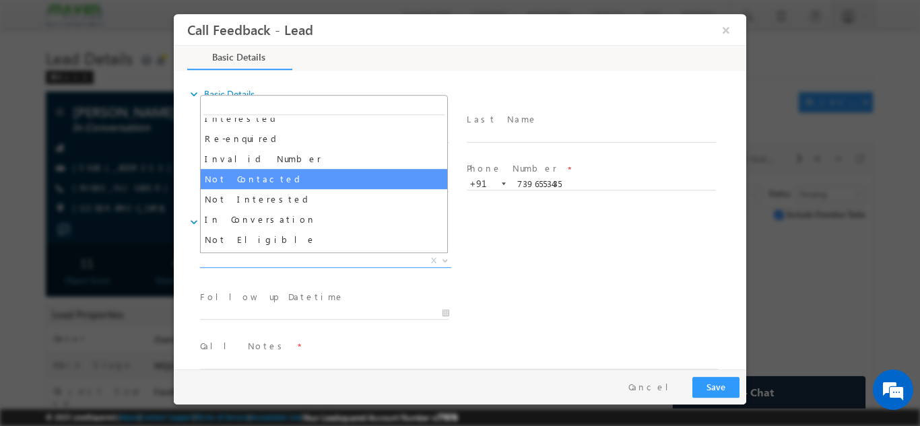
scroll to position [50, 0]
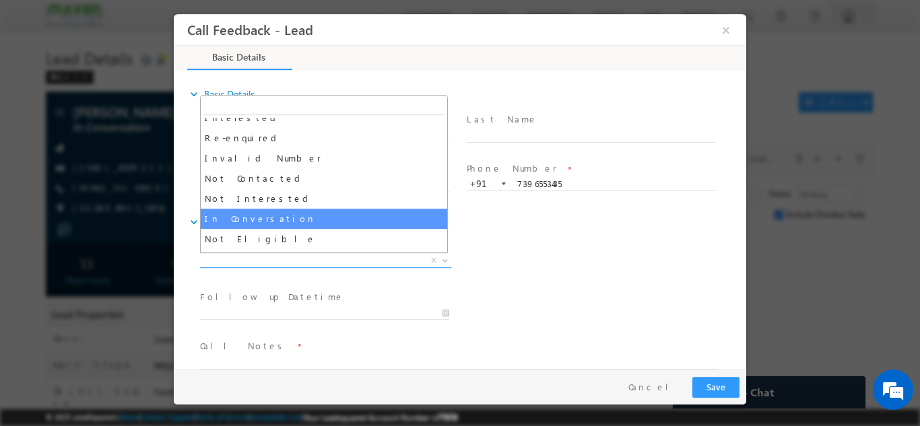
select select "In Conversation"
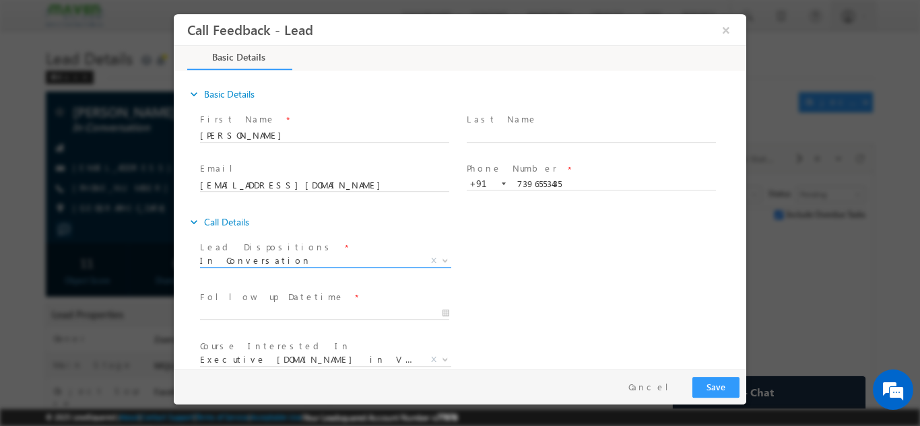
scroll to position [0, 0]
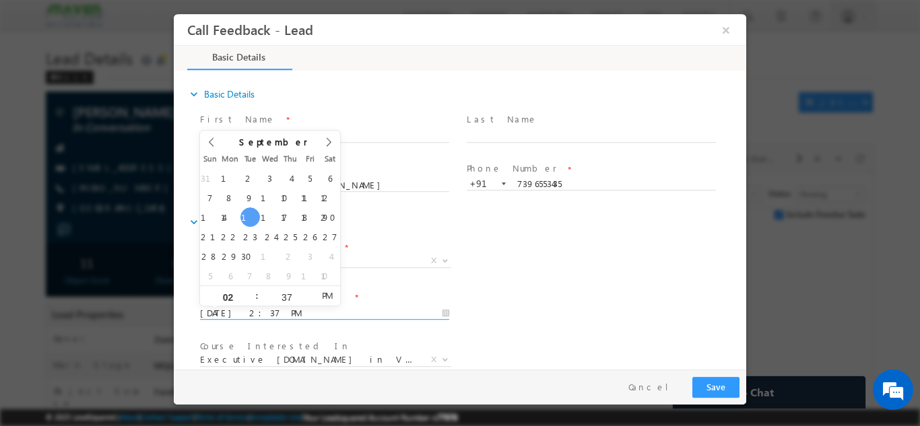
click at [255, 312] on input "[DATE] 2:37 PM" at bounding box center [324, 312] width 249 height 13
type input "[DATE] 2:37 PM"
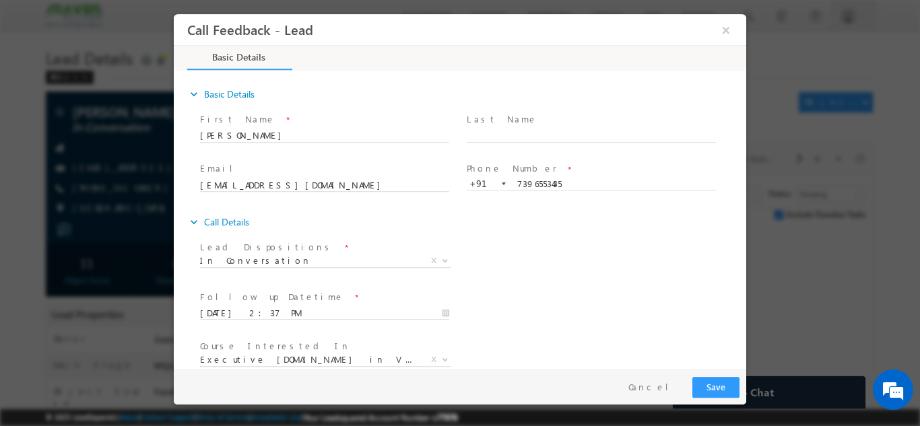
click at [525, 251] on div "Lead Dispositions * Prospect Interested Re-enquired Invalid Number Not Contacte…" at bounding box center [471, 262] width 549 height 50
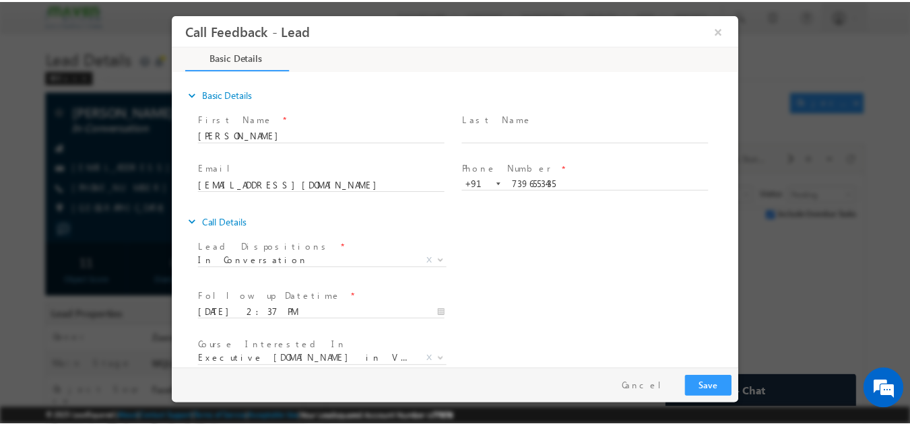
scroll to position [71, 0]
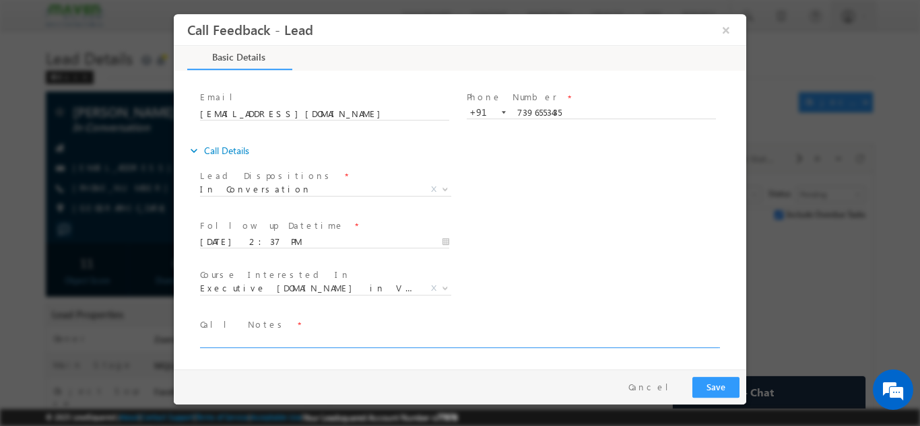
click at [412, 341] on textarea at bounding box center [459, 339] width 518 height 15
type textarea "NPU"
click at [722, 389] on button "Save" at bounding box center [715, 386] width 47 height 21
